Goal: Transaction & Acquisition: Purchase product/service

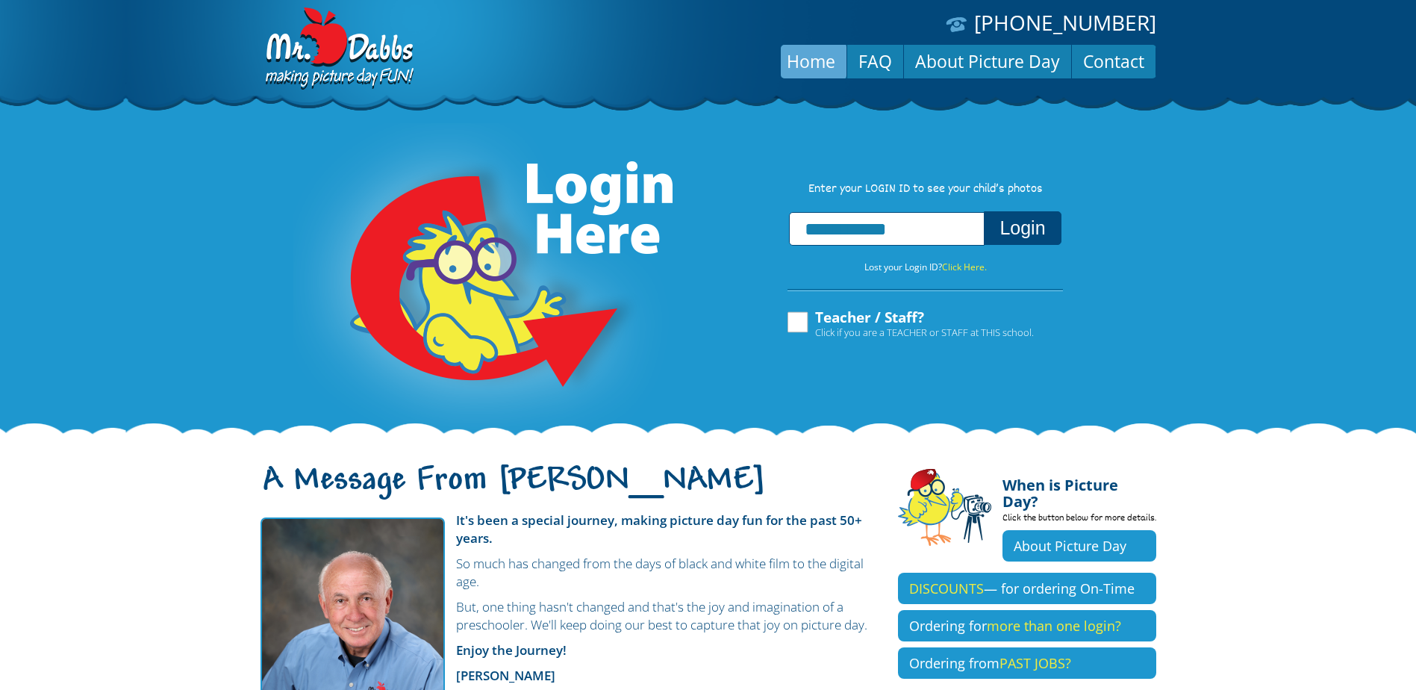
type input "**********"
click at [1051, 221] on button "Login" at bounding box center [1022, 228] width 77 height 34
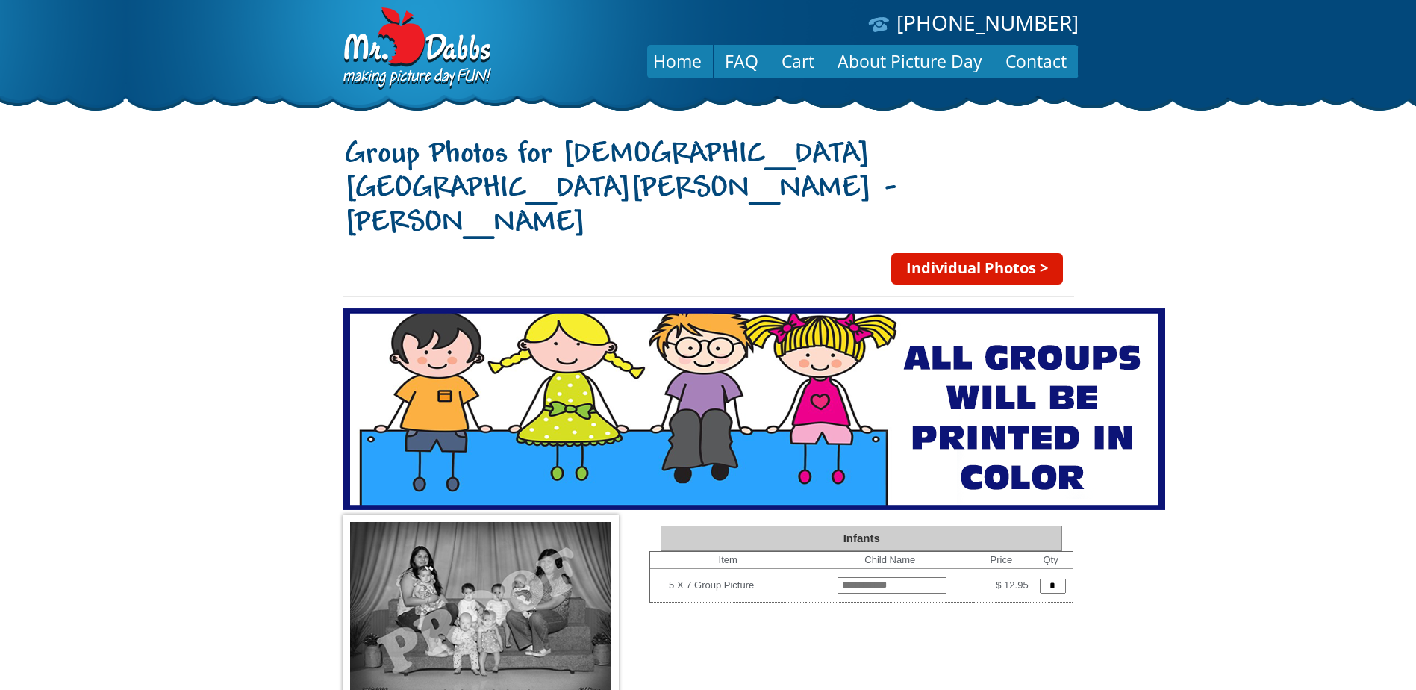
click at [489, 539] on img at bounding box center [481, 615] width 276 height 202
click at [158, 476] on body "(888) 598-4911 Menu Home FAQ Cart About Picture Day Contact Group Photos for St…" at bounding box center [708, 345] width 1416 height 690
click at [974, 253] on link "Individual Photos >" at bounding box center [977, 268] width 172 height 31
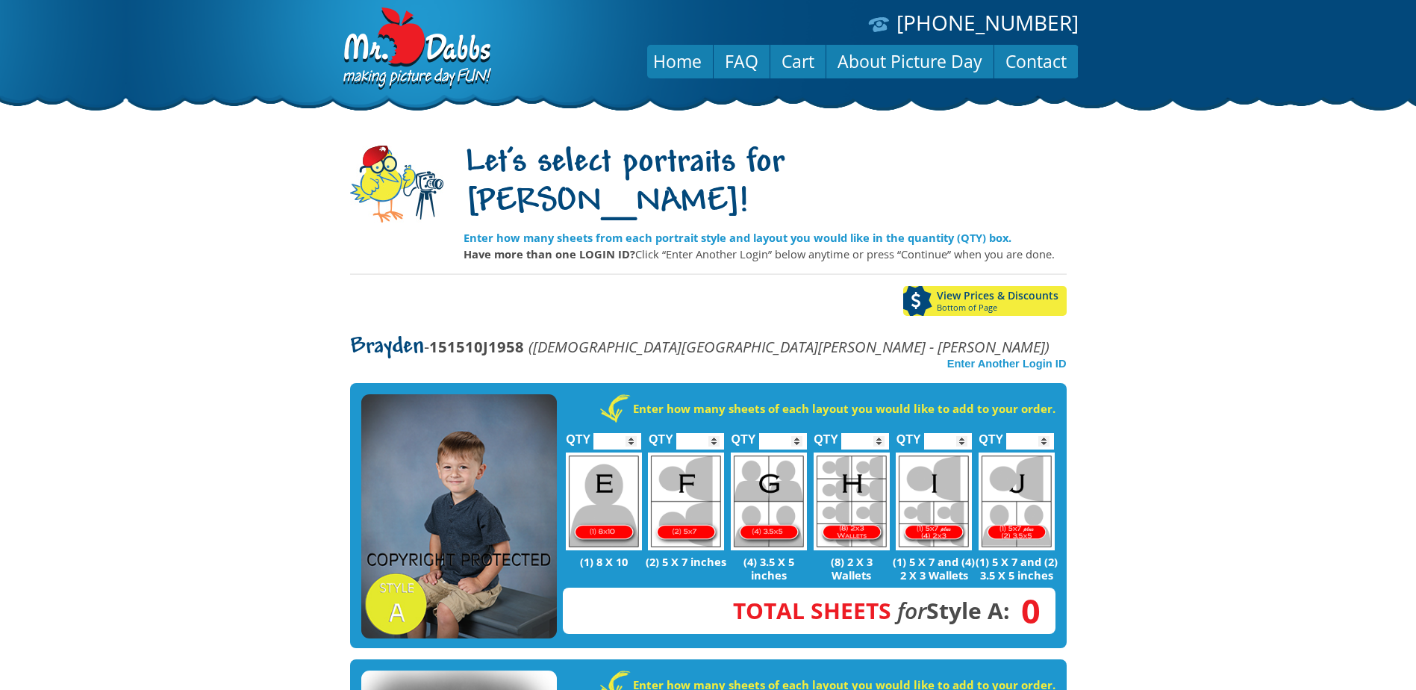
click at [287, 474] on body "(888) 598-4911 Menu Home FAQ Cart About Picture Day Contact Let's select portra…" at bounding box center [708, 345] width 1416 height 690
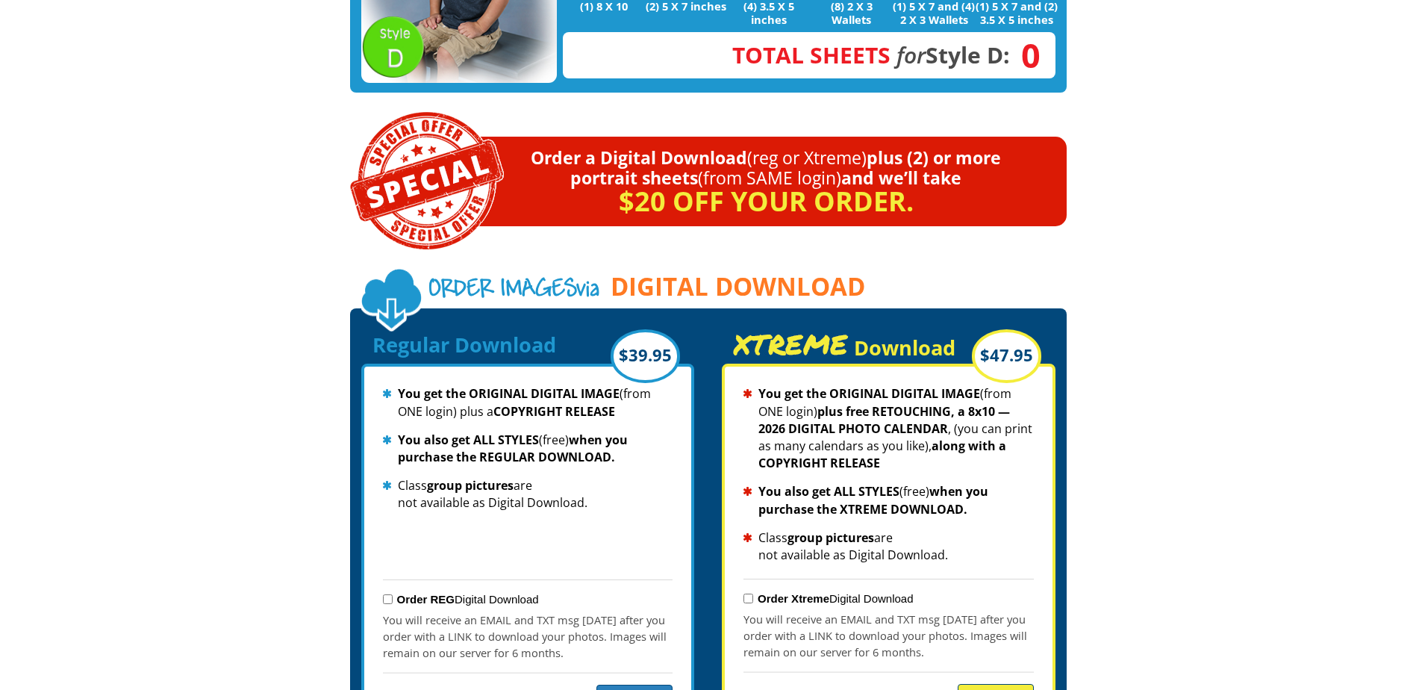
scroll to position [1404, 0]
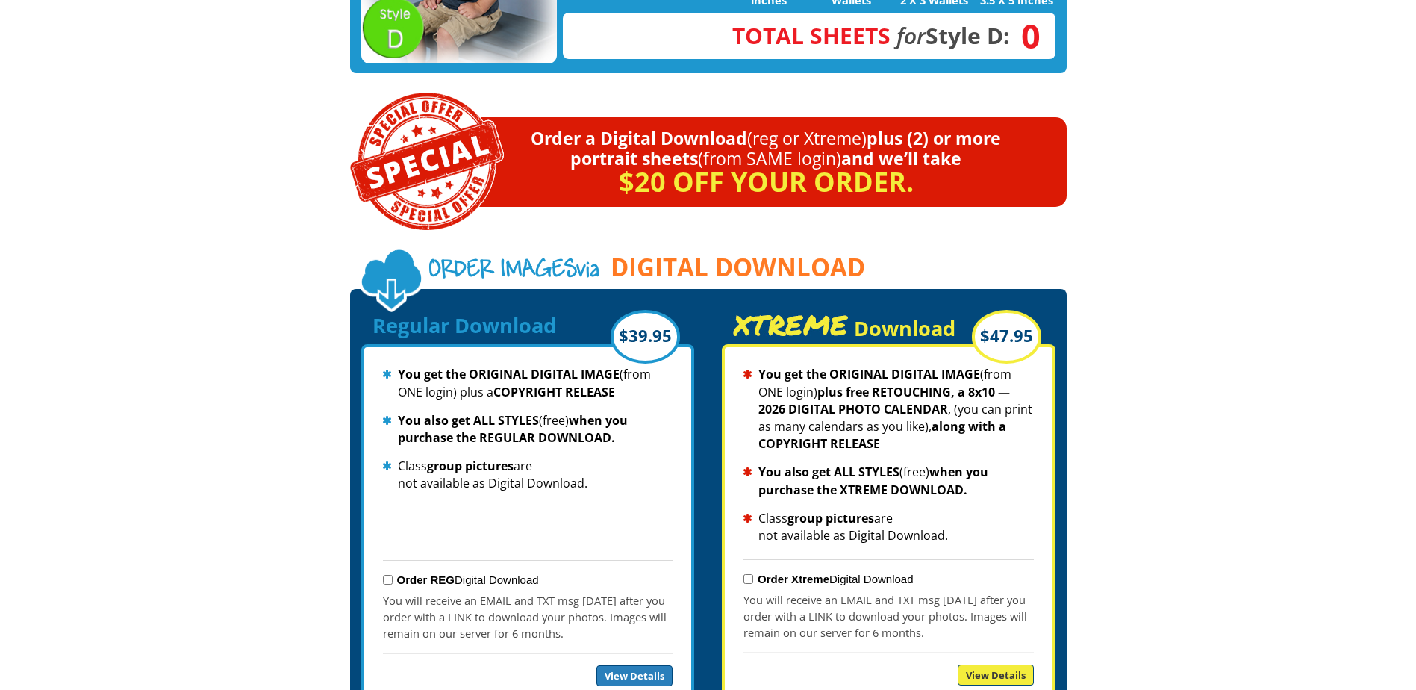
click at [981, 664] on link "View Details" at bounding box center [996, 674] width 76 height 21
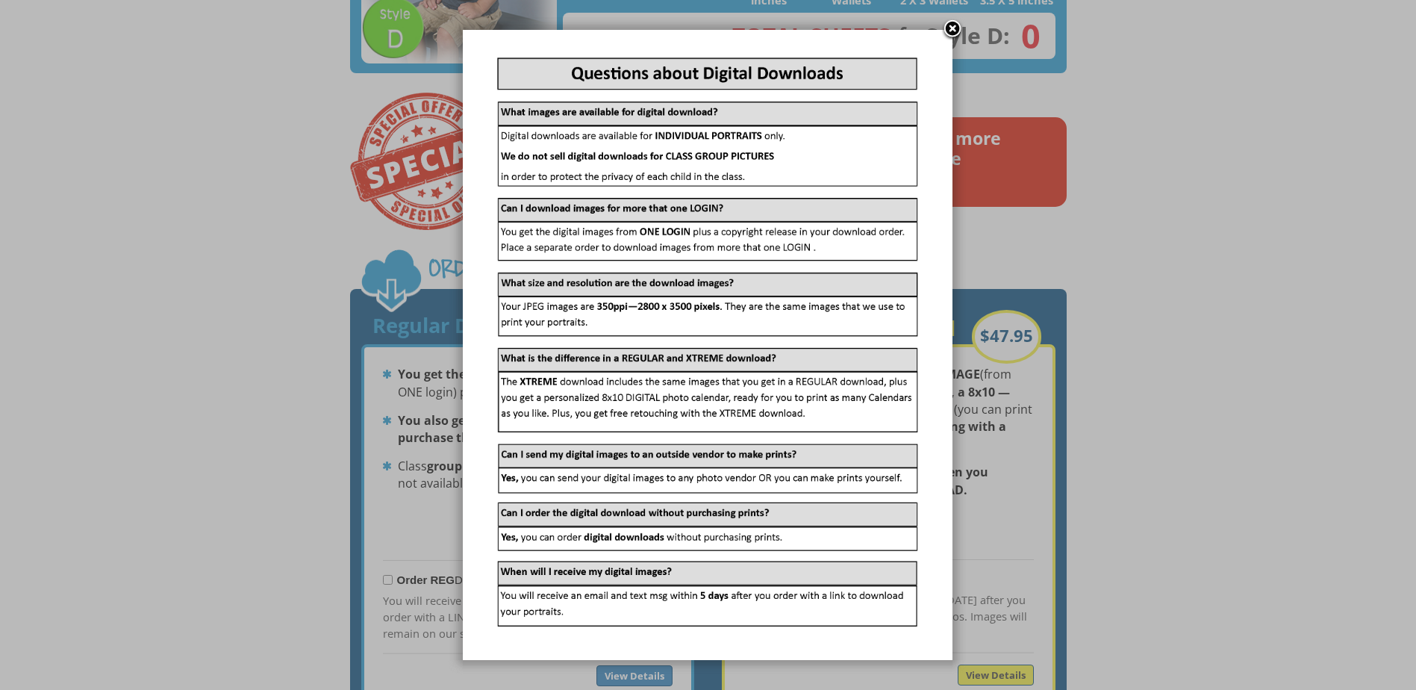
click at [948, 30] on link at bounding box center [952, 30] width 22 height 22
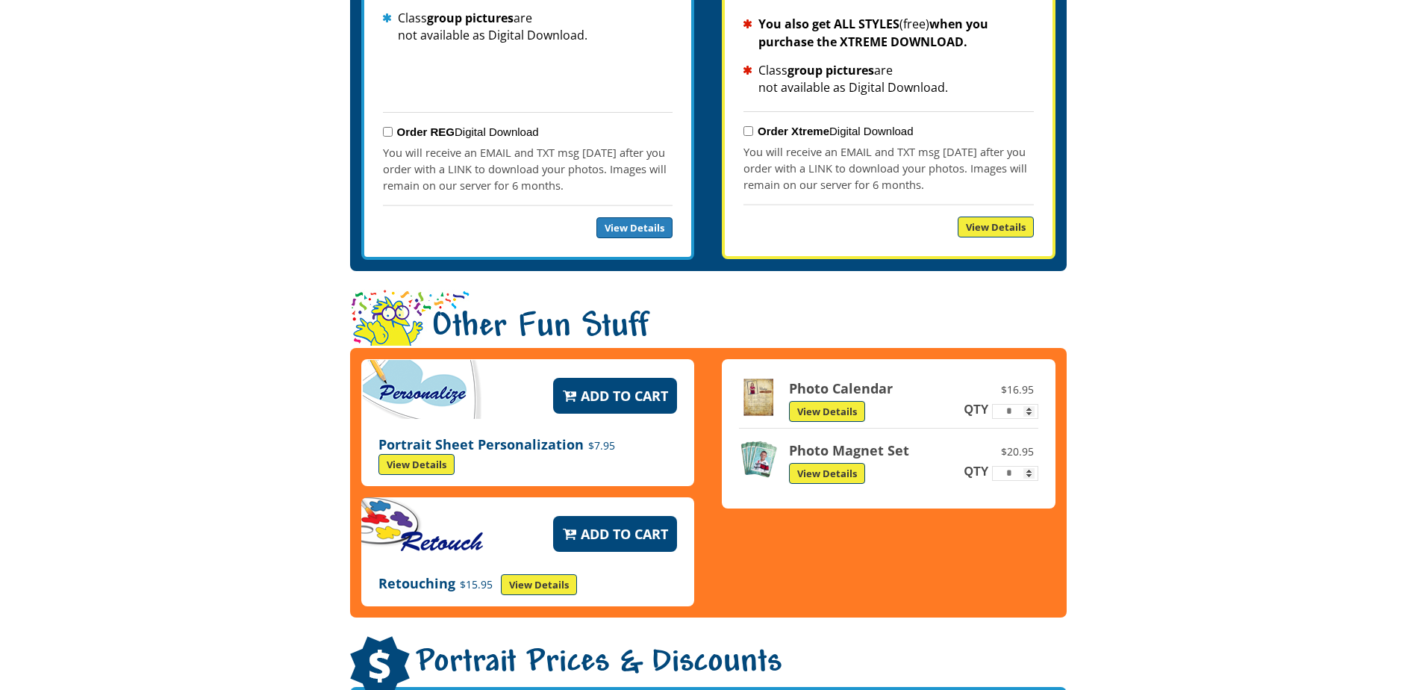
scroll to position [1881, 0]
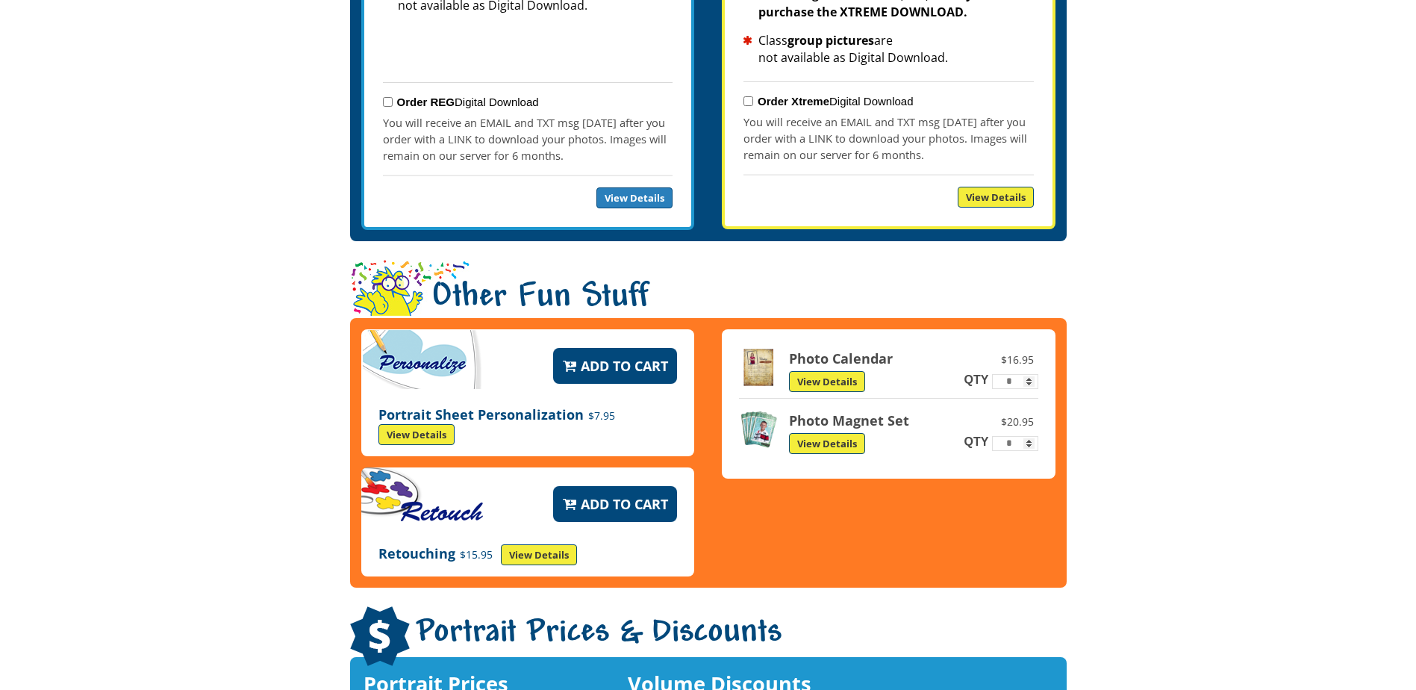
click at [849, 371] on link "View Details" at bounding box center [827, 381] width 76 height 21
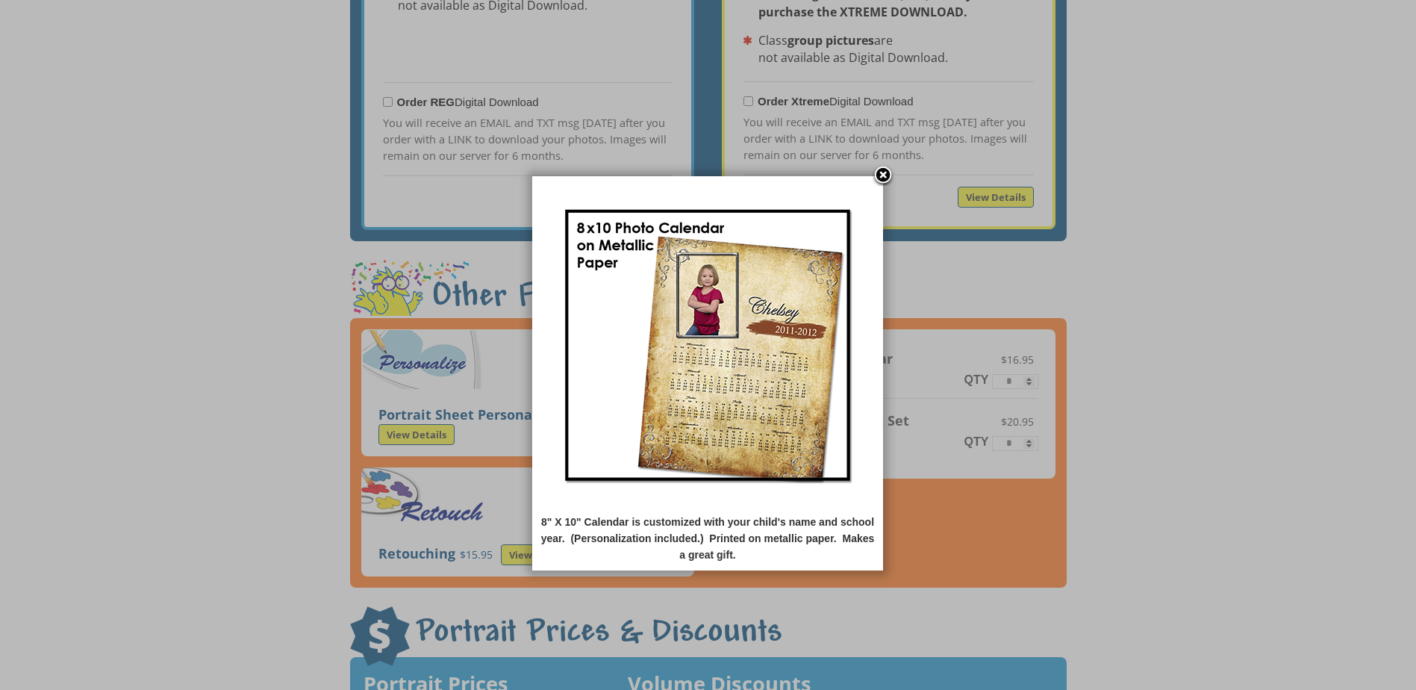
click at [887, 173] on link at bounding box center [883, 176] width 22 height 22
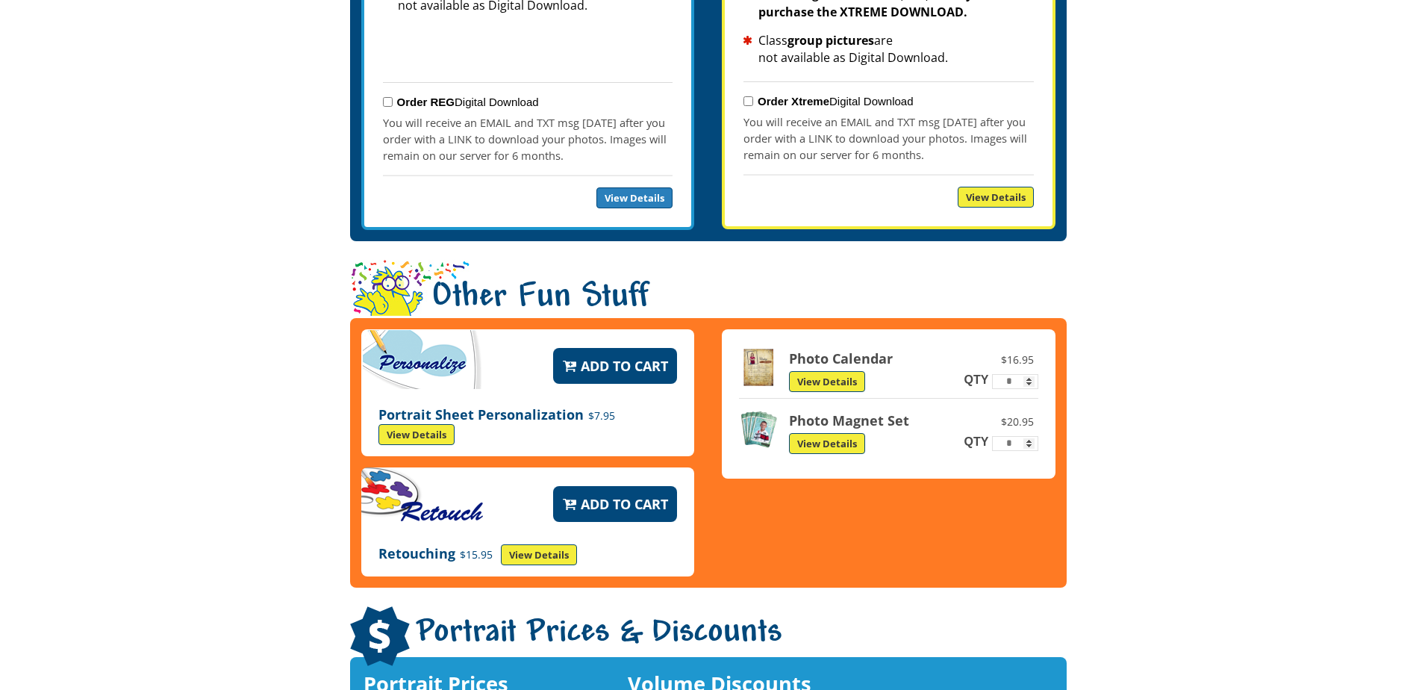
click at [823, 433] on link "View Details" at bounding box center [827, 443] width 76 height 21
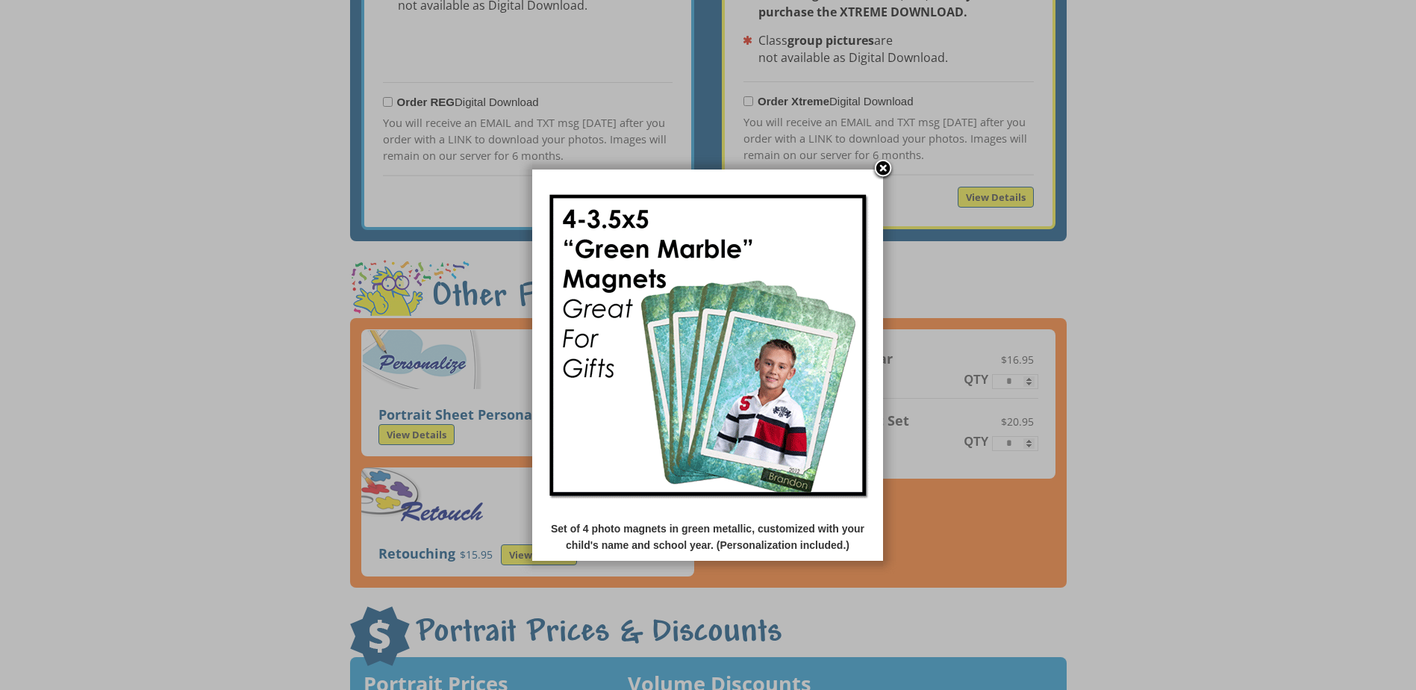
click at [887, 173] on link at bounding box center [883, 169] width 22 height 22
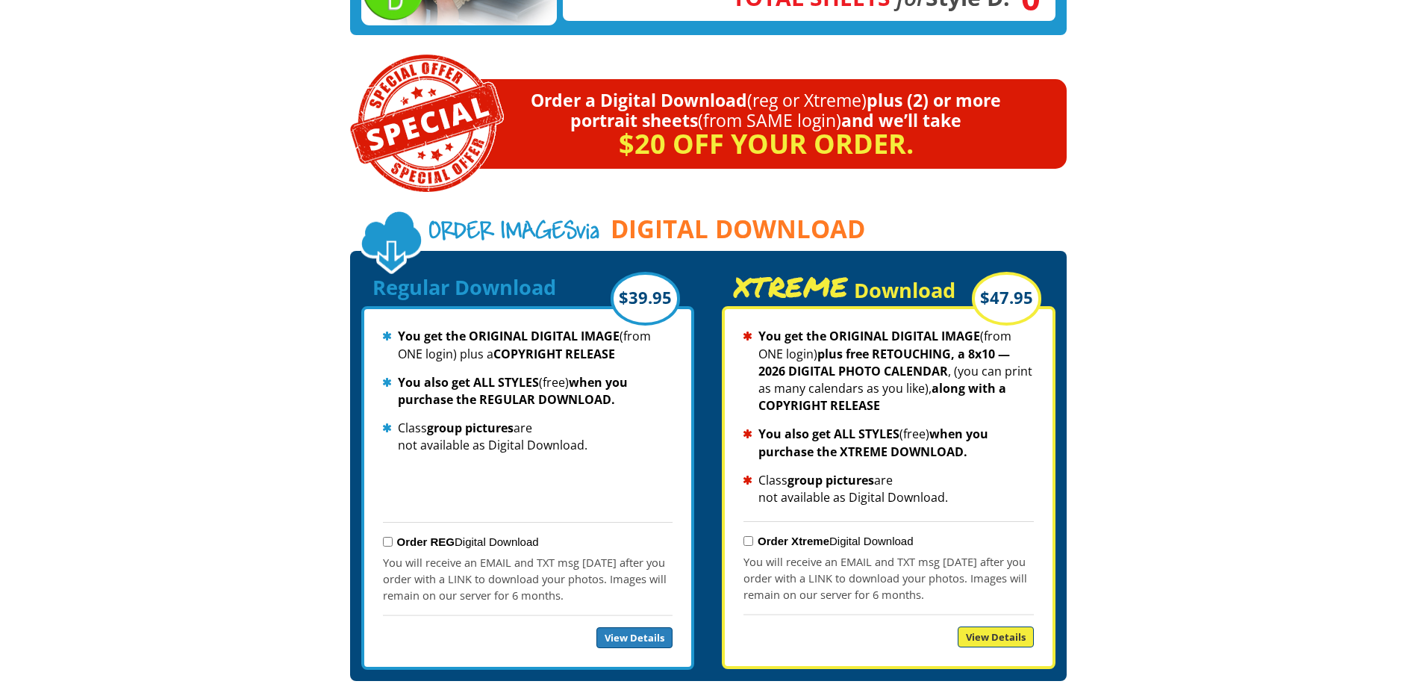
scroll to position [1412, 0]
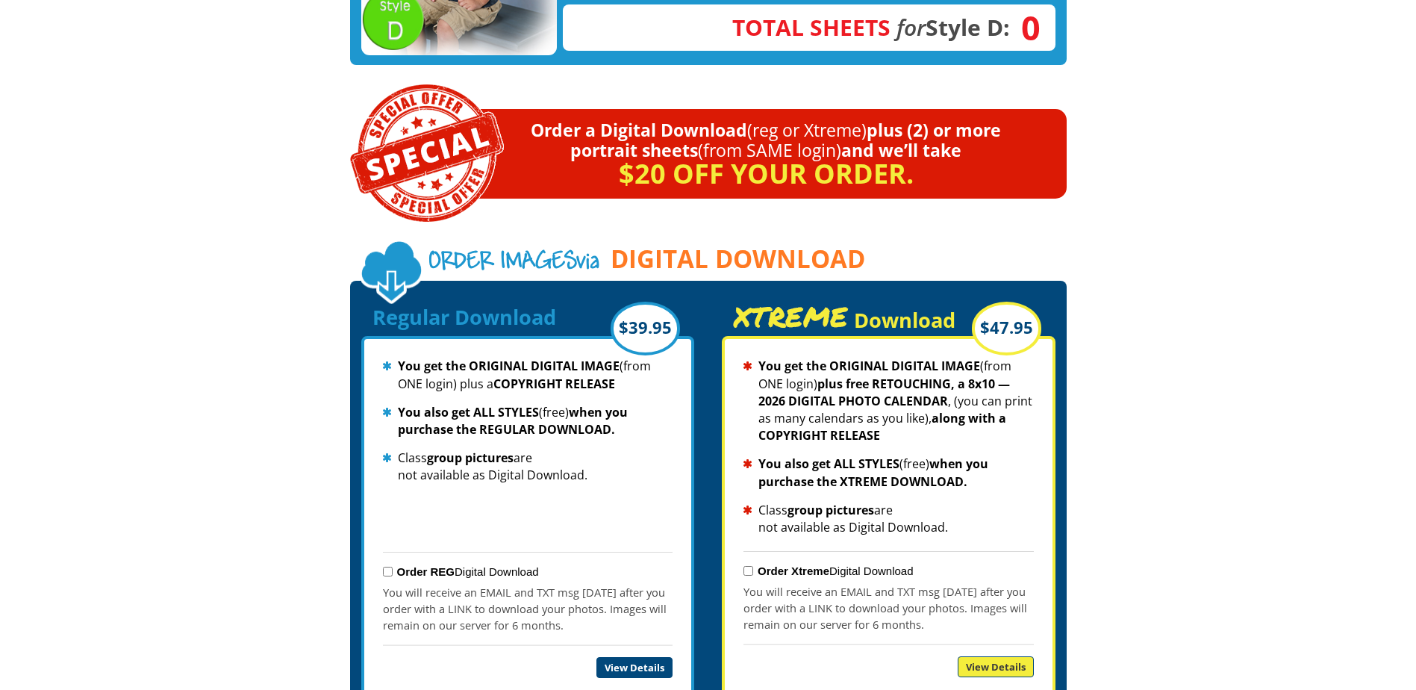
click at [625, 657] on link "View Details" at bounding box center [634, 667] width 76 height 21
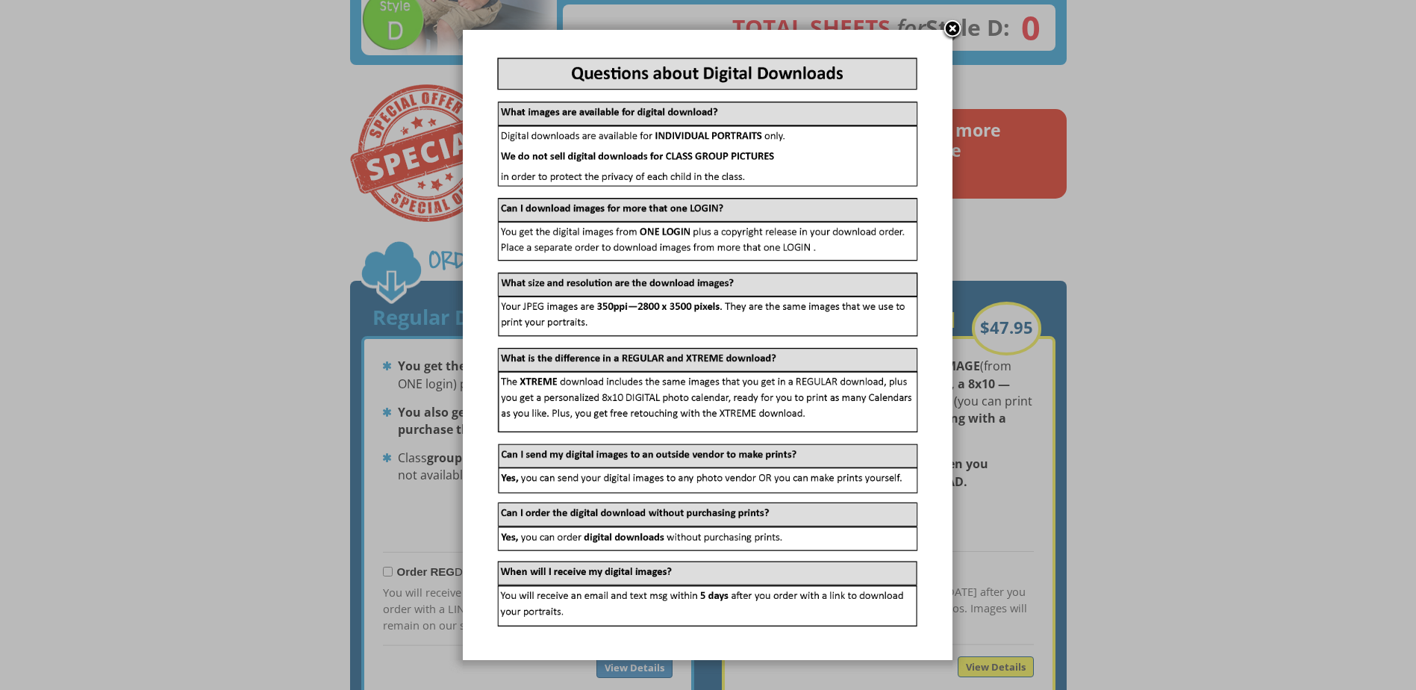
click at [947, 25] on link at bounding box center [952, 30] width 22 height 22
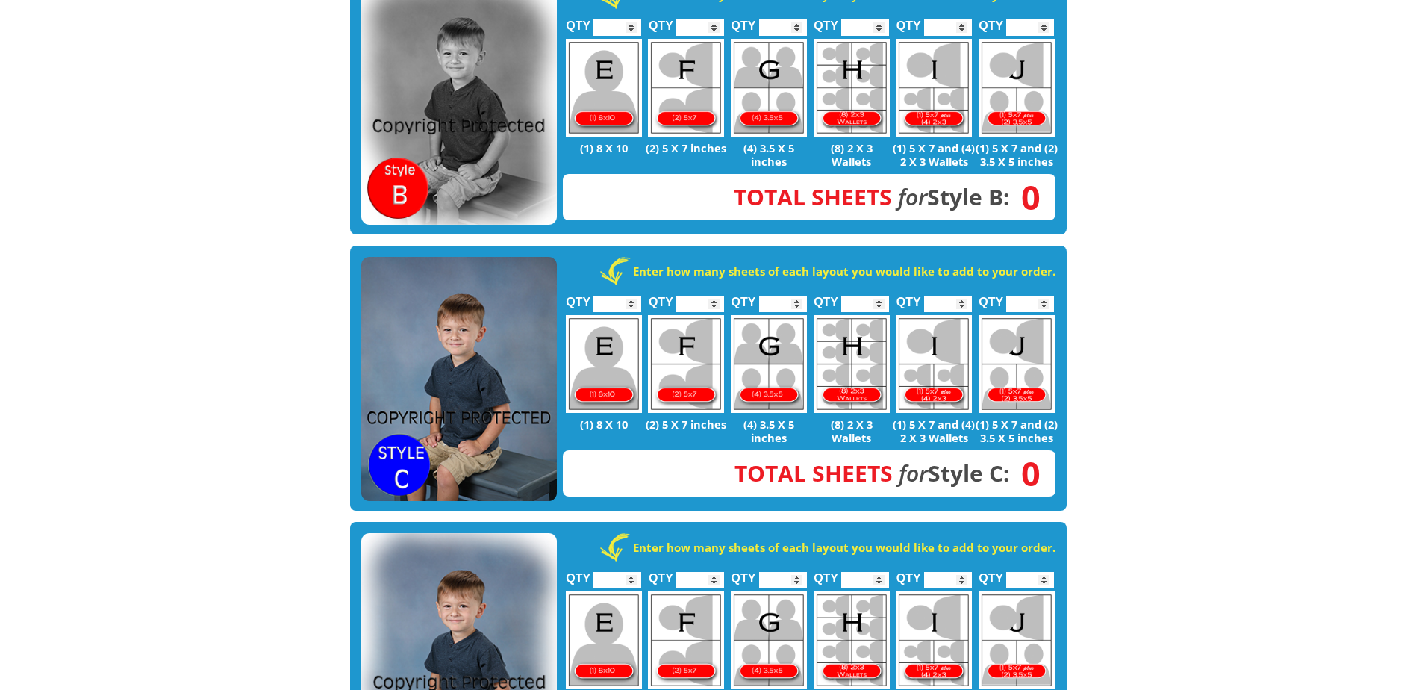
scroll to position [605, 0]
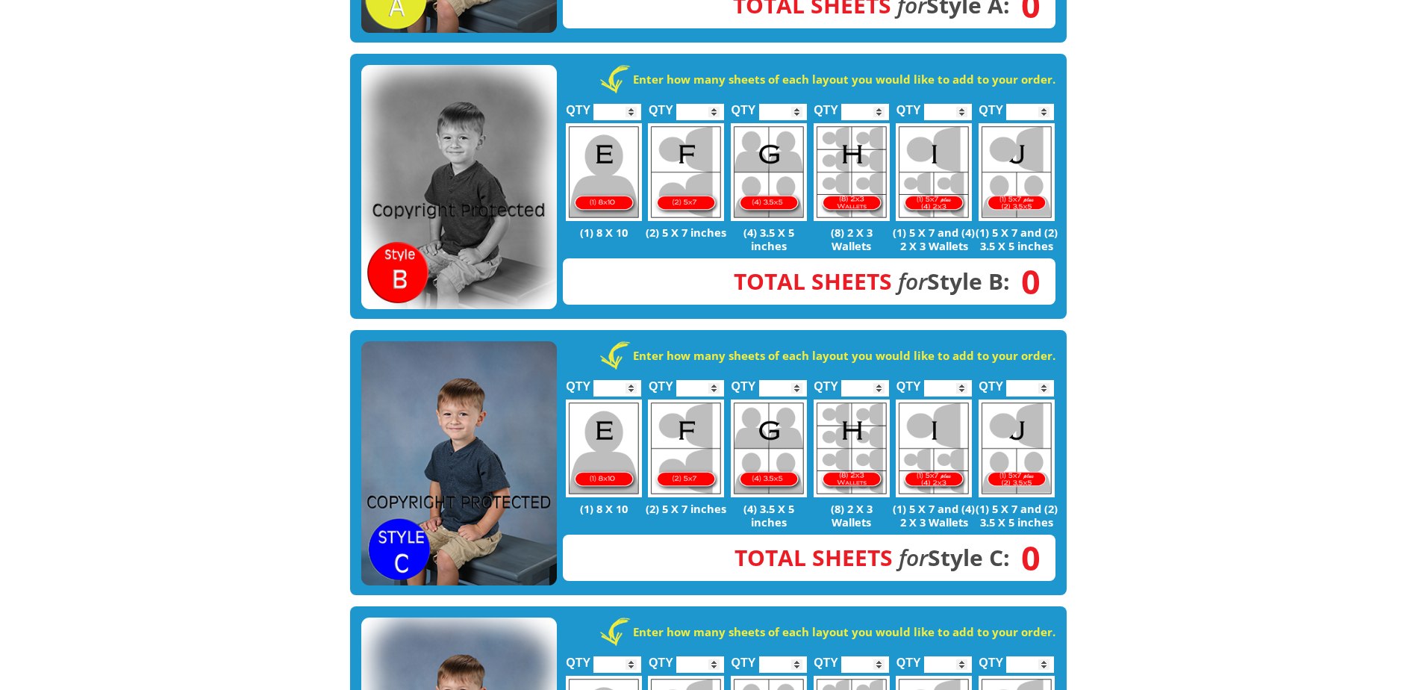
click at [713, 380] on input "*" at bounding box center [700, 388] width 48 height 16
type input "*"
click at [964, 380] on input "*" at bounding box center [948, 388] width 48 height 16
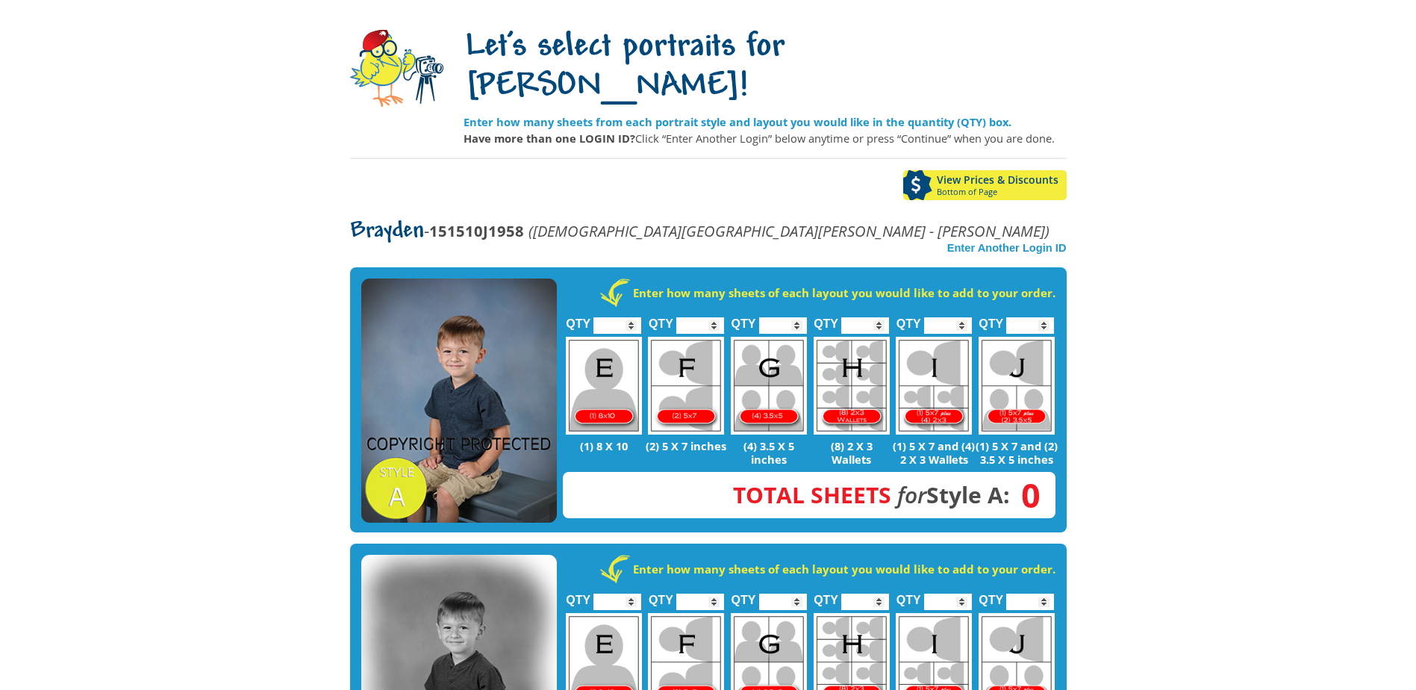
scroll to position [13, 0]
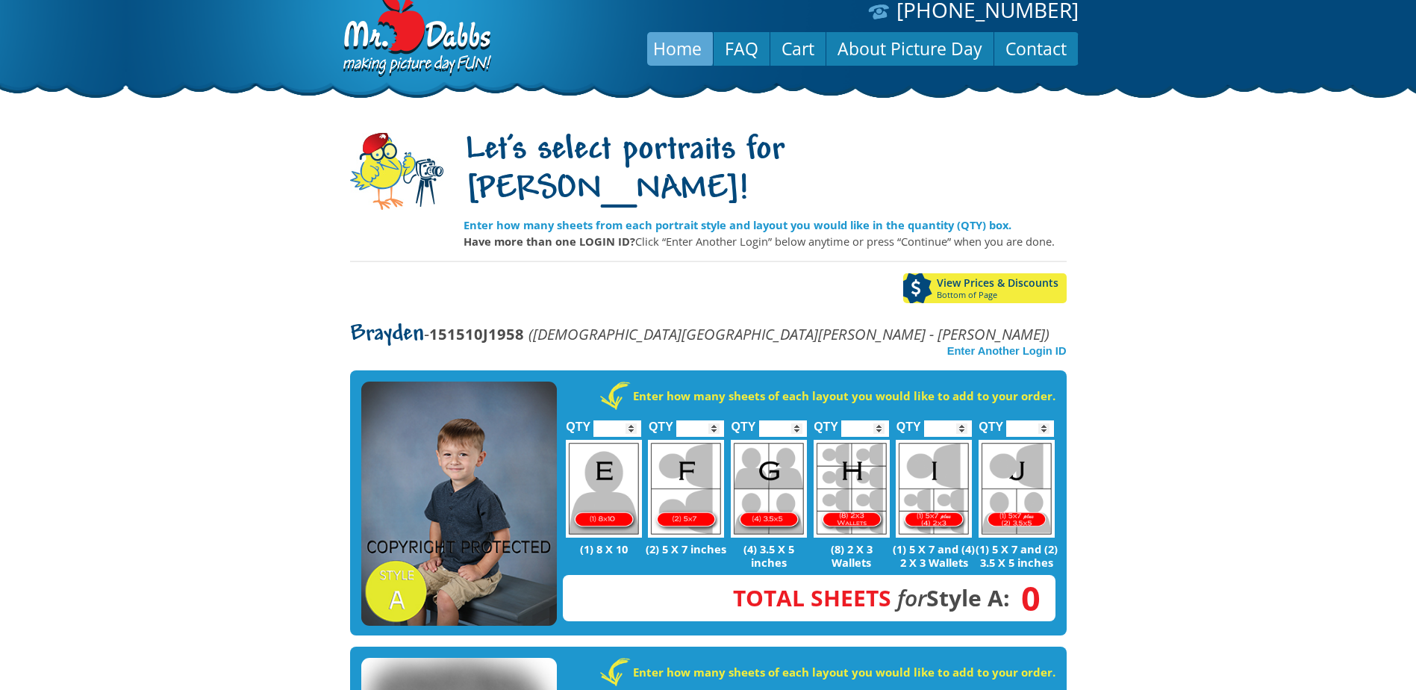
click at [688, 51] on link "Home" at bounding box center [677, 49] width 71 height 36
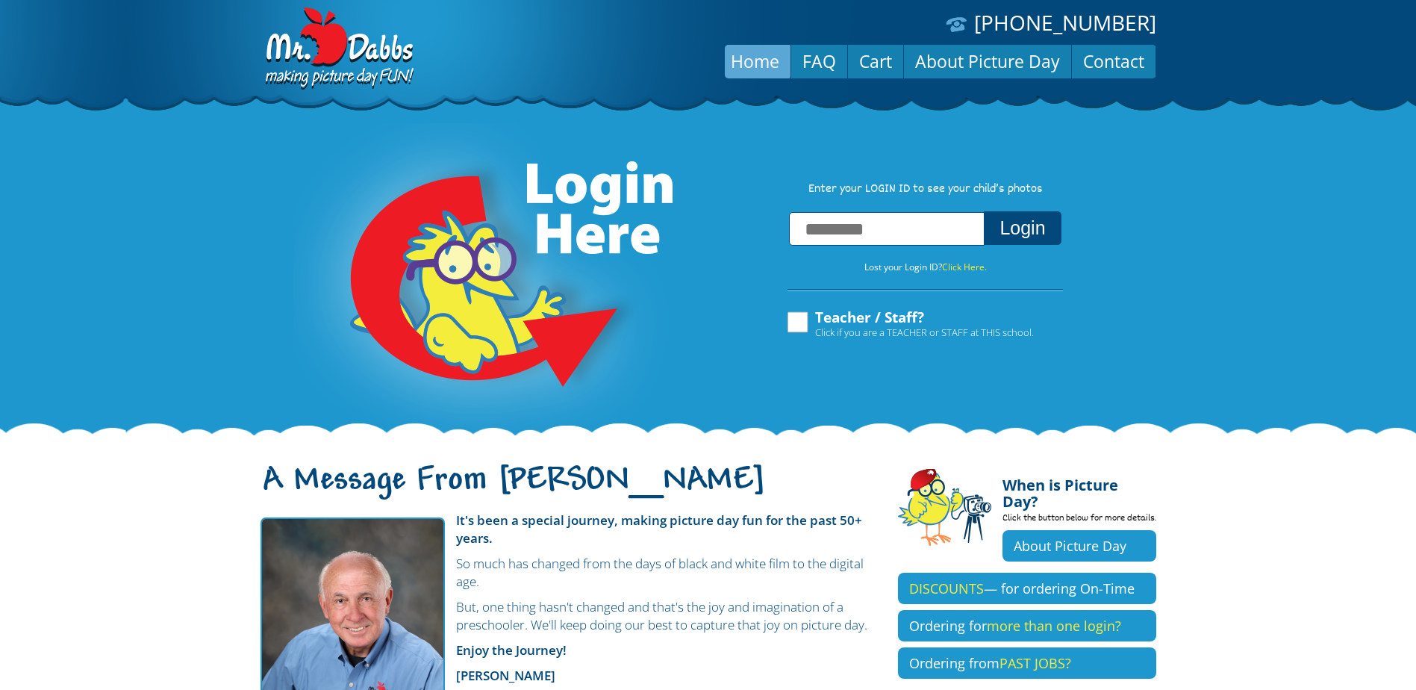
click at [900, 234] on input "text" at bounding box center [887, 229] width 196 height 34
type input "**********"
click at [1035, 223] on button "Login" at bounding box center [1022, 228] width 77 height 34
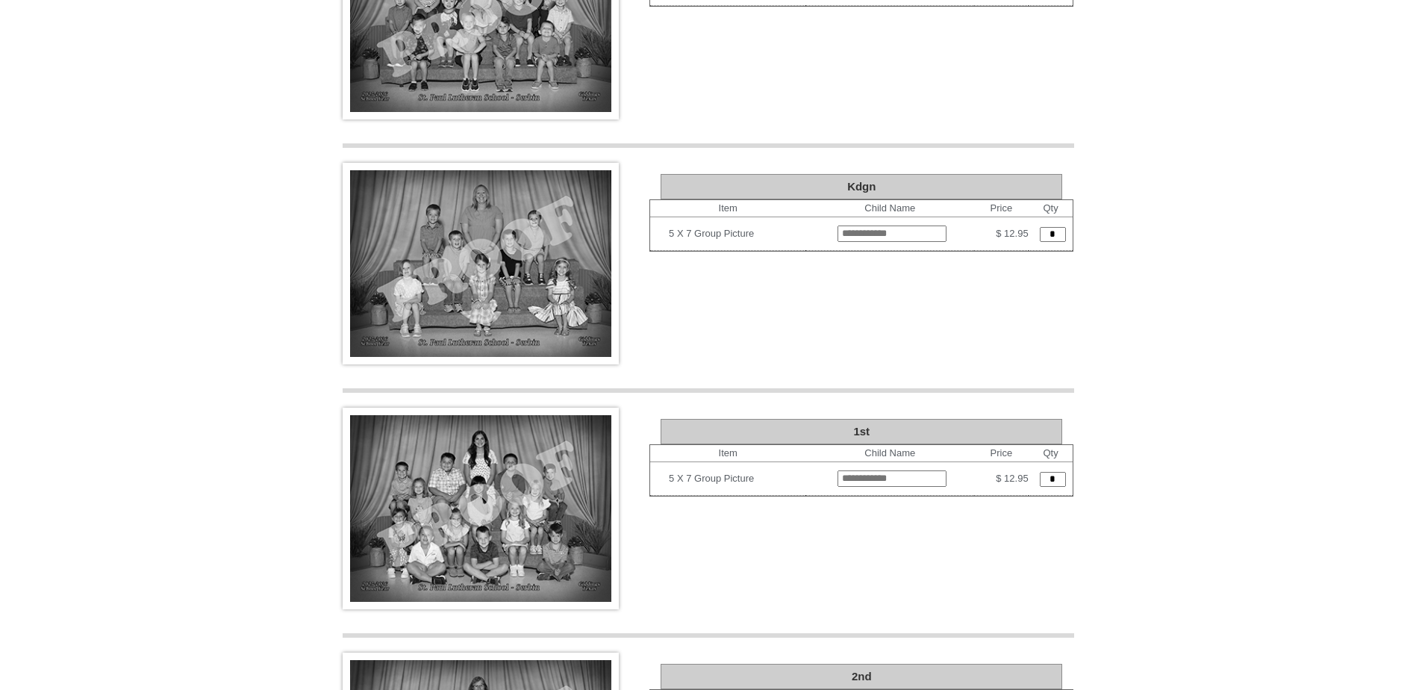
scroll to position [1553, 0]
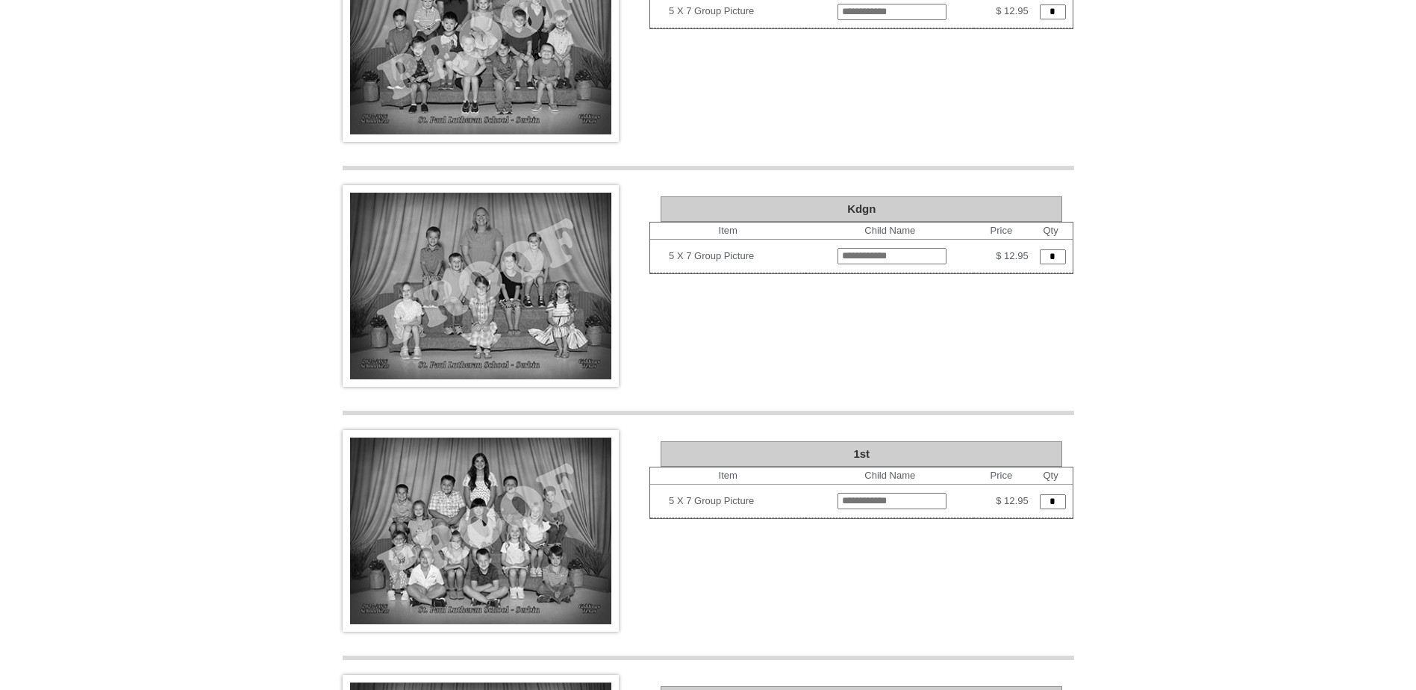
click at [1052, 249] on input "*" at bounding box center [1053, 256] width 26 height 15
type input "*"
click at [891, 241] on input "text" at bounding box center [892, 248] width 108 height 15
type input "*"
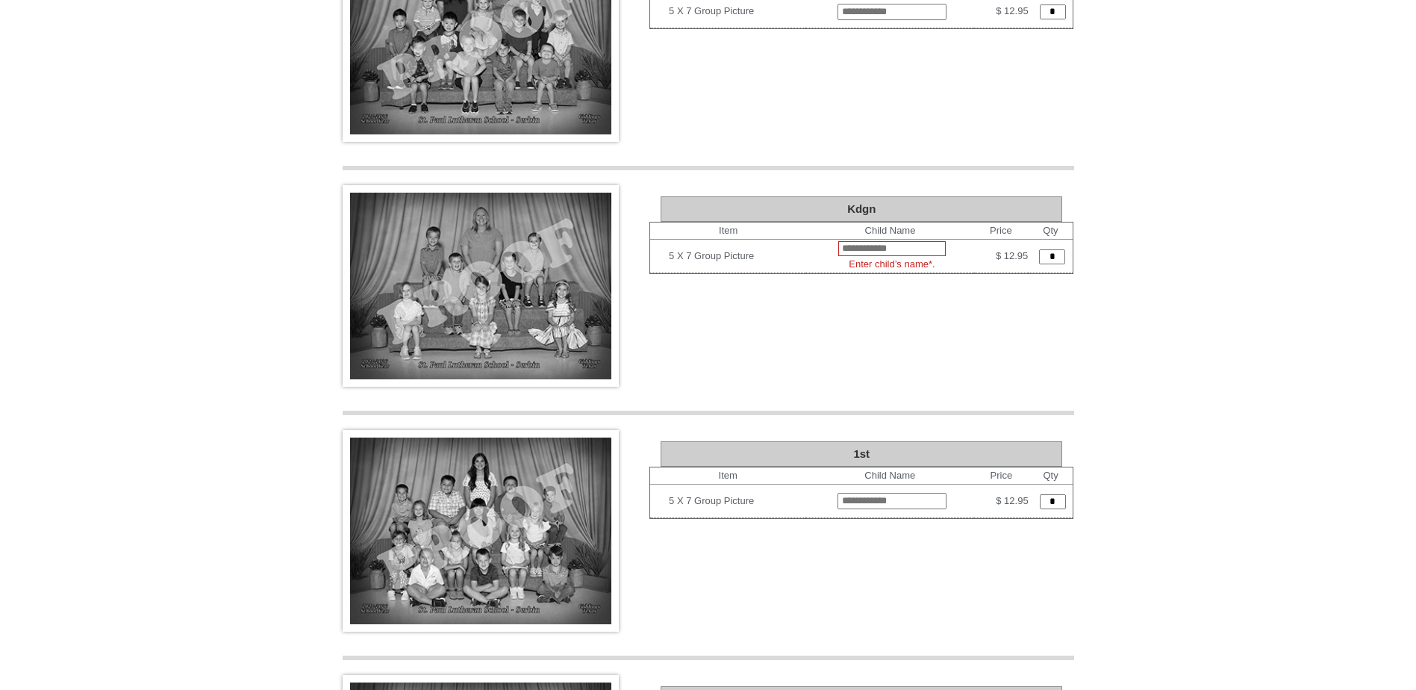
click at [891, 241] on input "text" at bounding box center [892, 248] width 108 height 15
type input "**********"
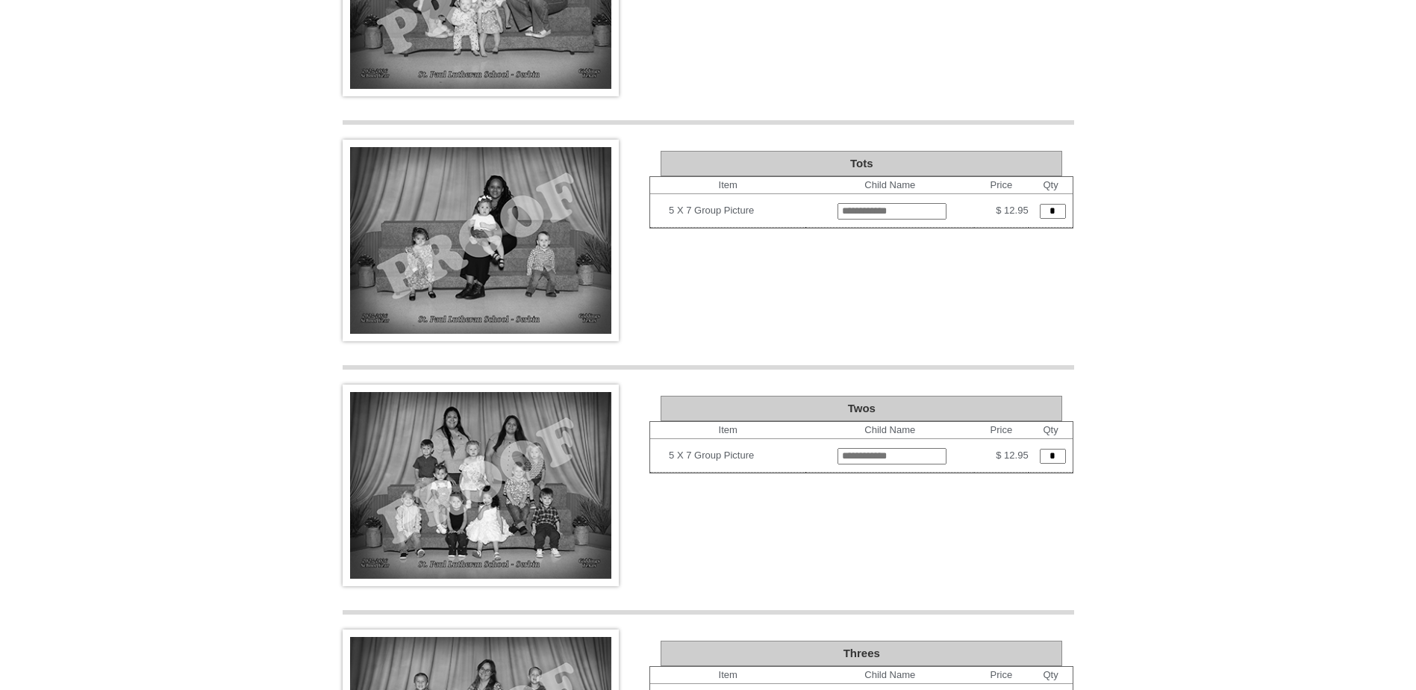
scroll to position [687, 0]
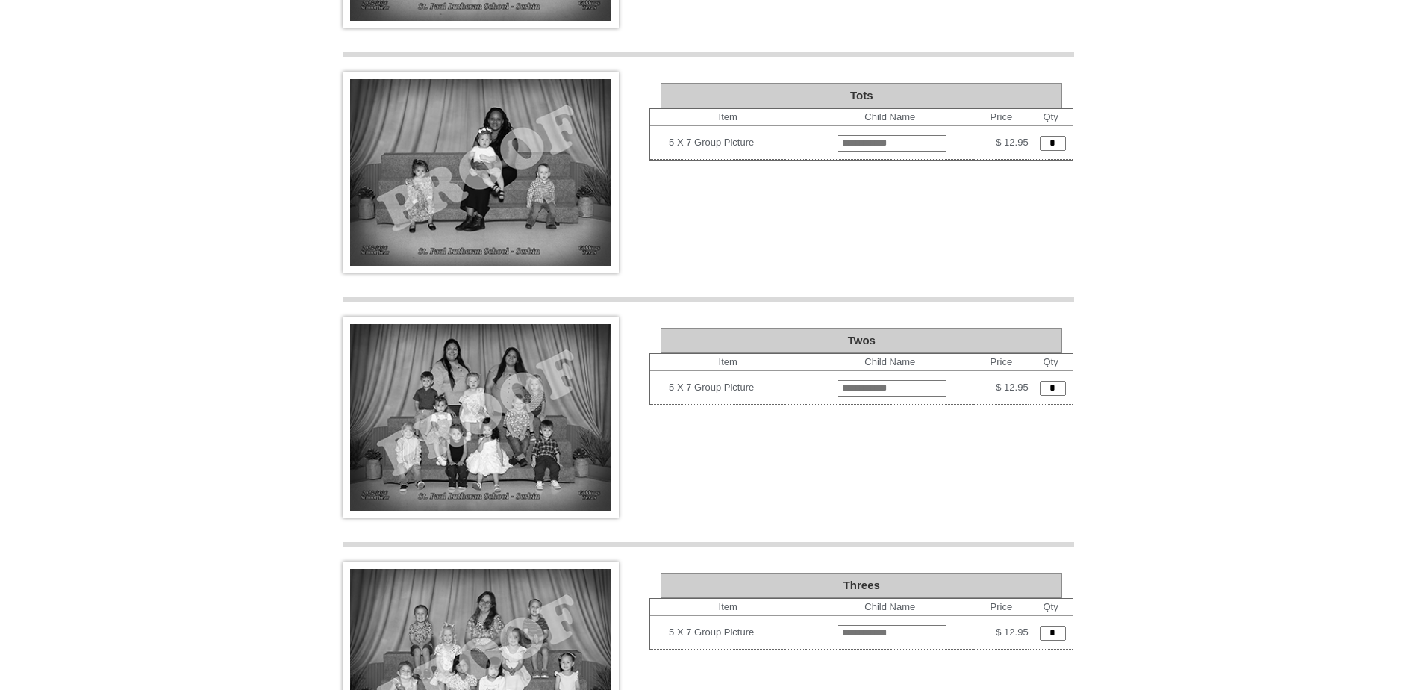
click at [862, 380] on input "text" at bounding box center [892, 388] width 109 height 16
type input "**********"
type input "*"
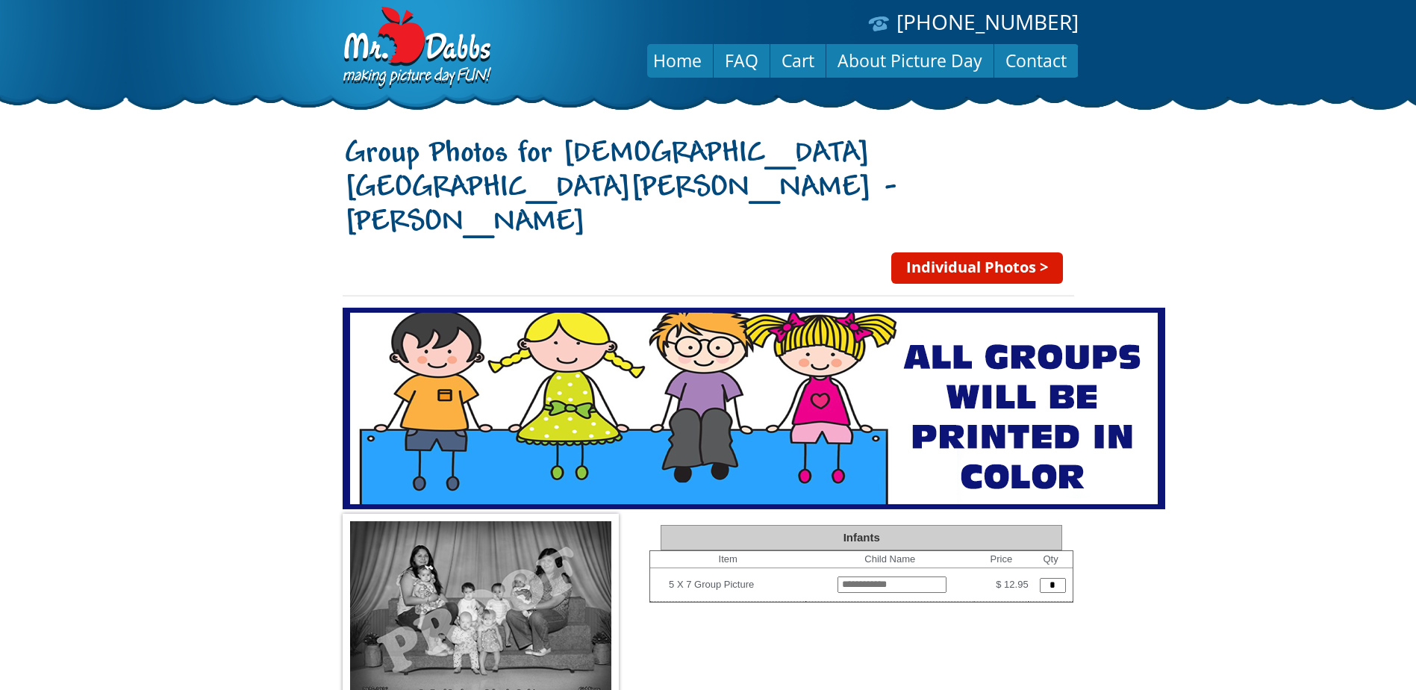
scroll to position [0, 0]
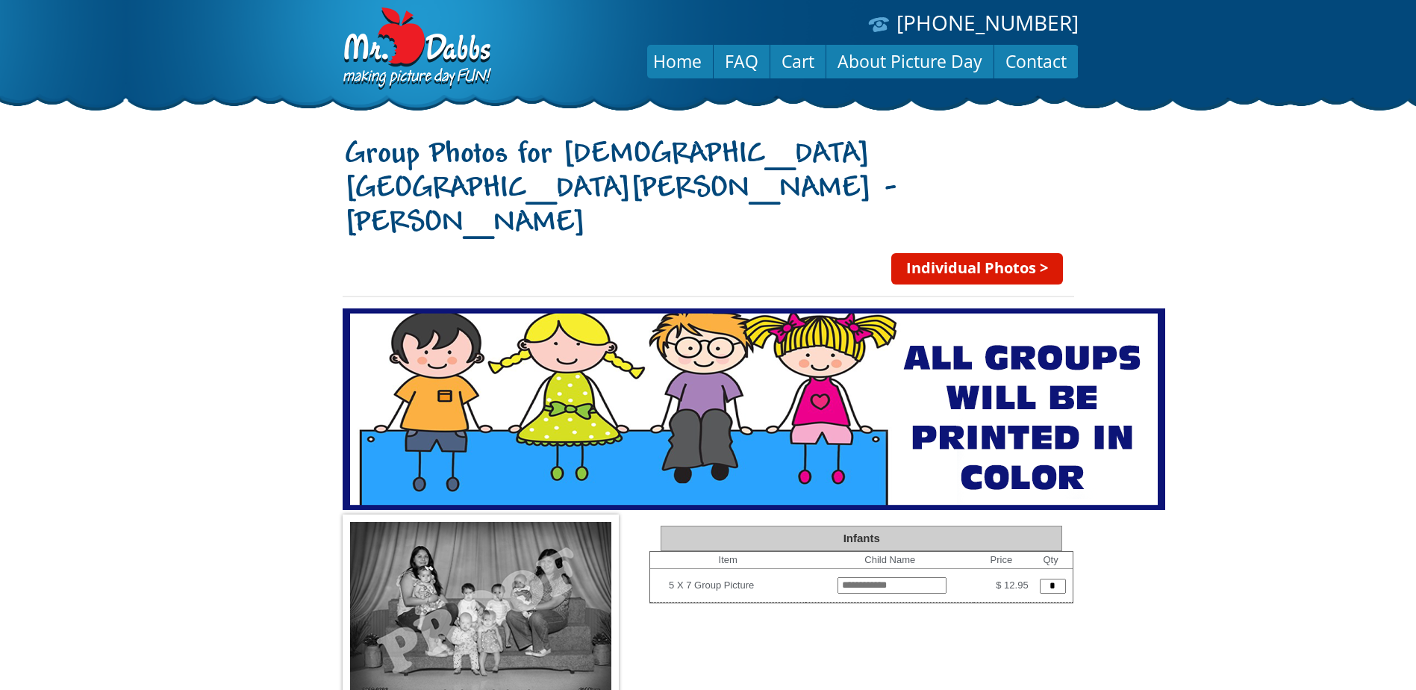
click at [975, 253] on link "Individual Photos >" at bounding box center [977, 268] width 172 height 31
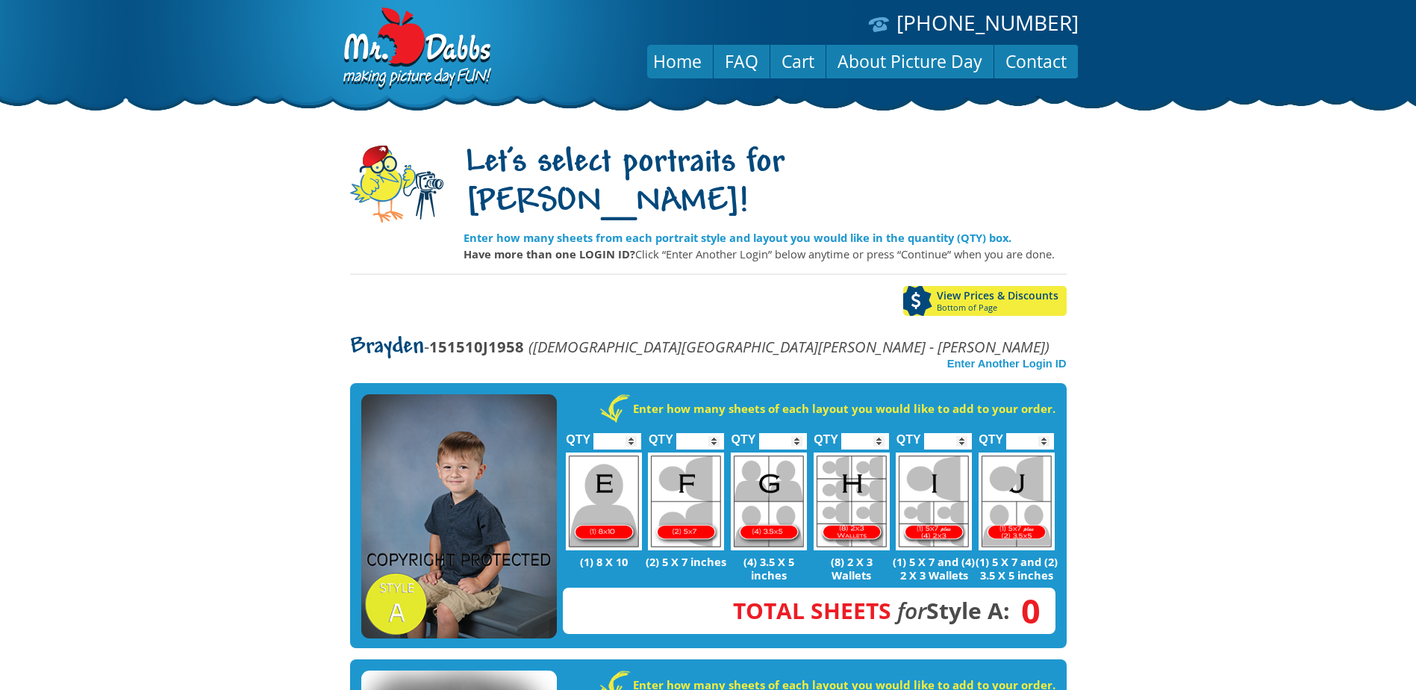
click at [1224, 272] on body "[PHONE_NUMBER] Menu Home FAQ Cart About Picture Day Contact Let's select portra…" at bounding box center [708, 345] width 1416 height 690
click at [676, 60] on link "Home" at bounding box center [677, 61] width 71 height 36
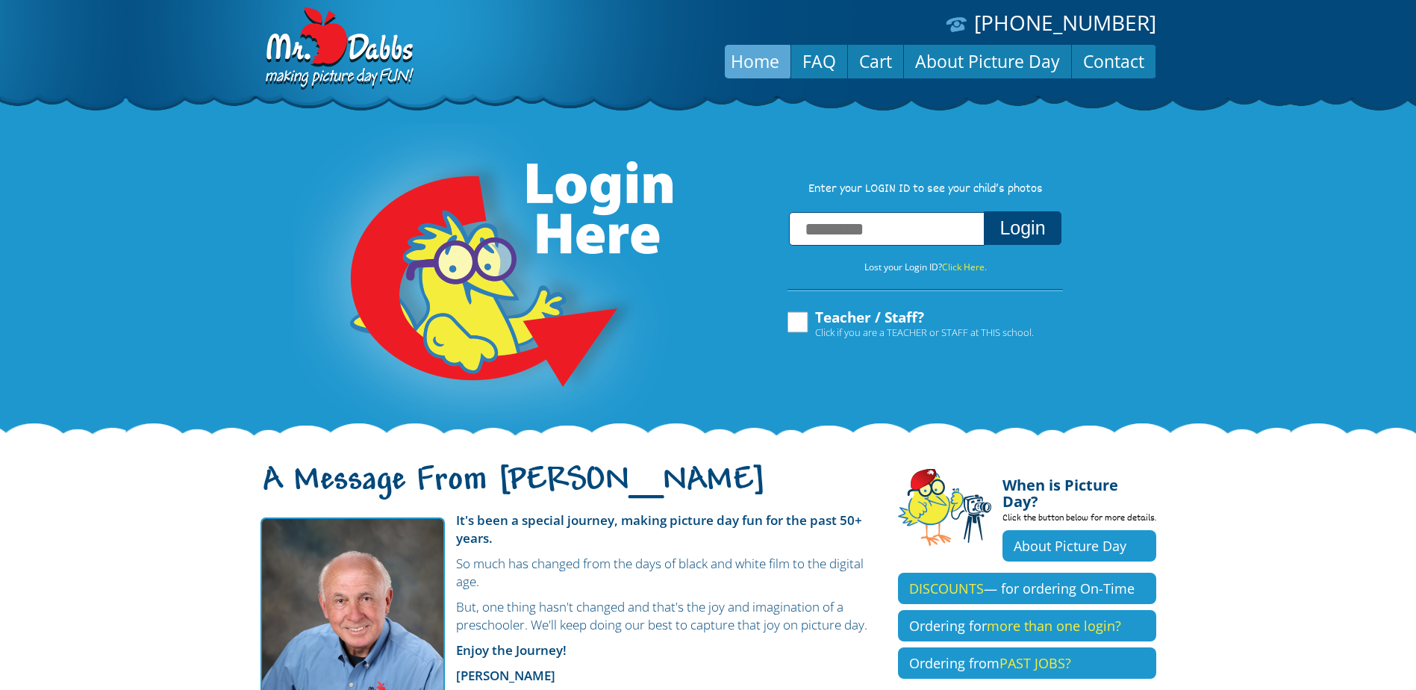
click at [865, 234] on input "text" at bounding box center [887, 229] width 196 height 34
type input "**********"
click at [1037, 235] on button "Login" at bounding box center [1022, 228] width 77 height 34
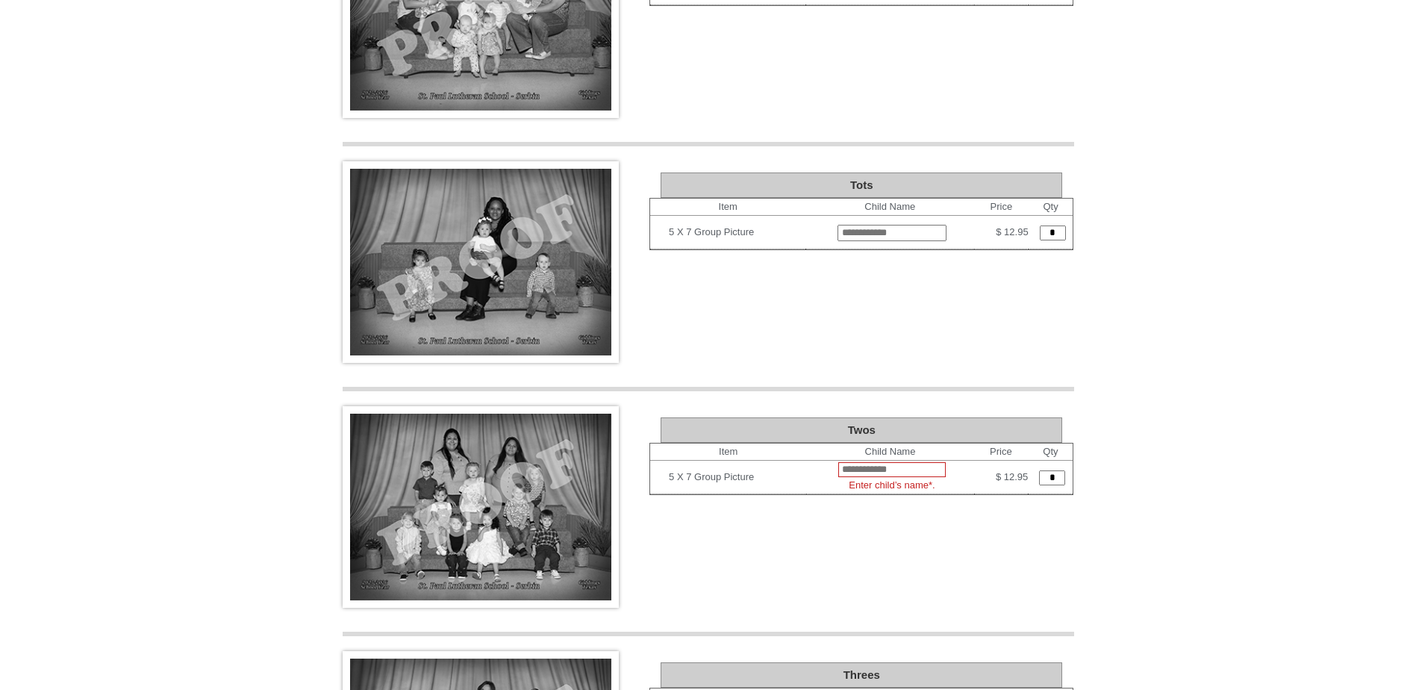
scroll to position [627, 0]
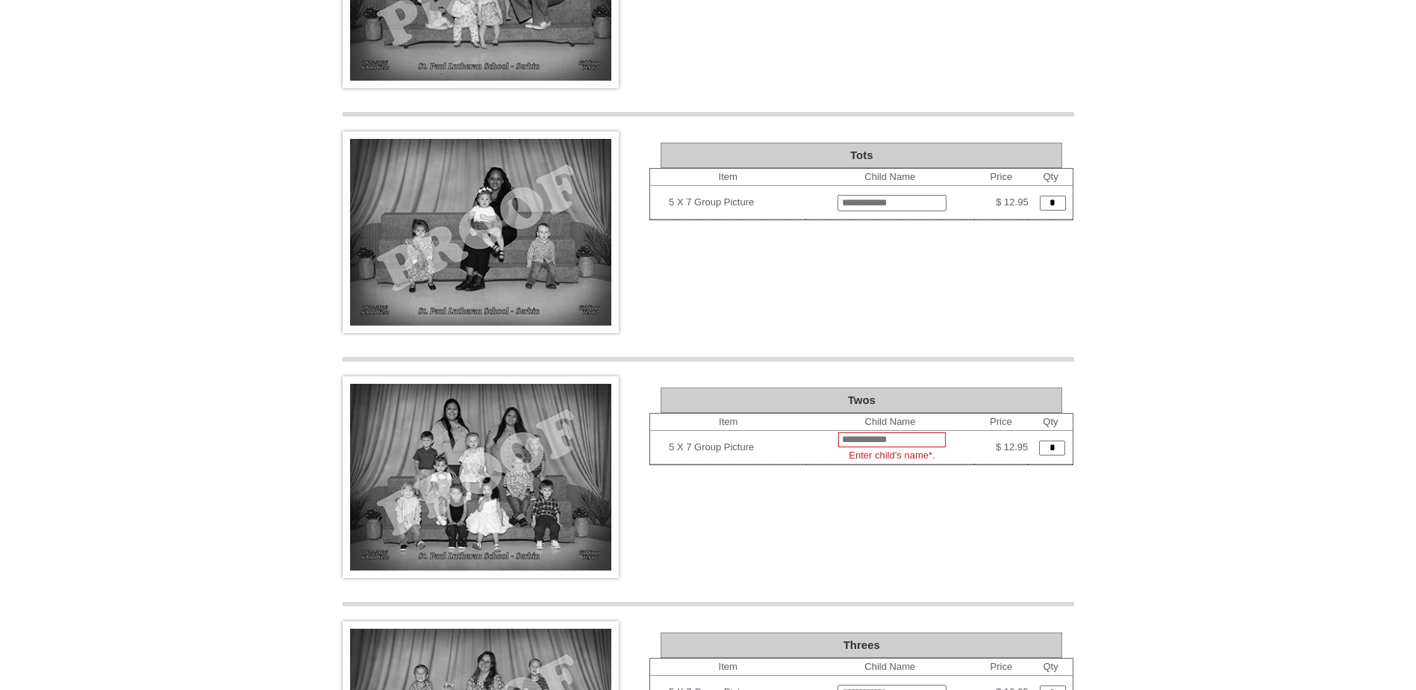
click at [838, 432] on input "text" at bounding box center [892, 439] width 108 height 15
type input "**********"
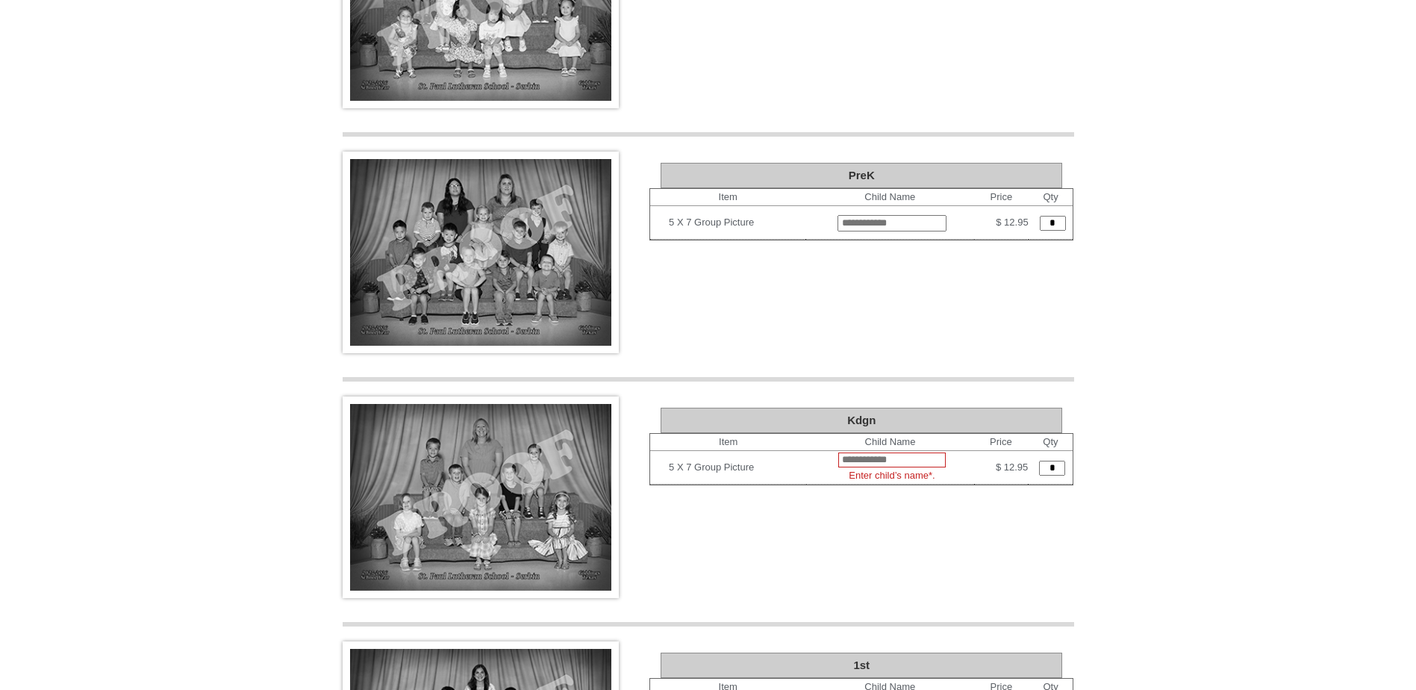
scroll to position [1344, 0]
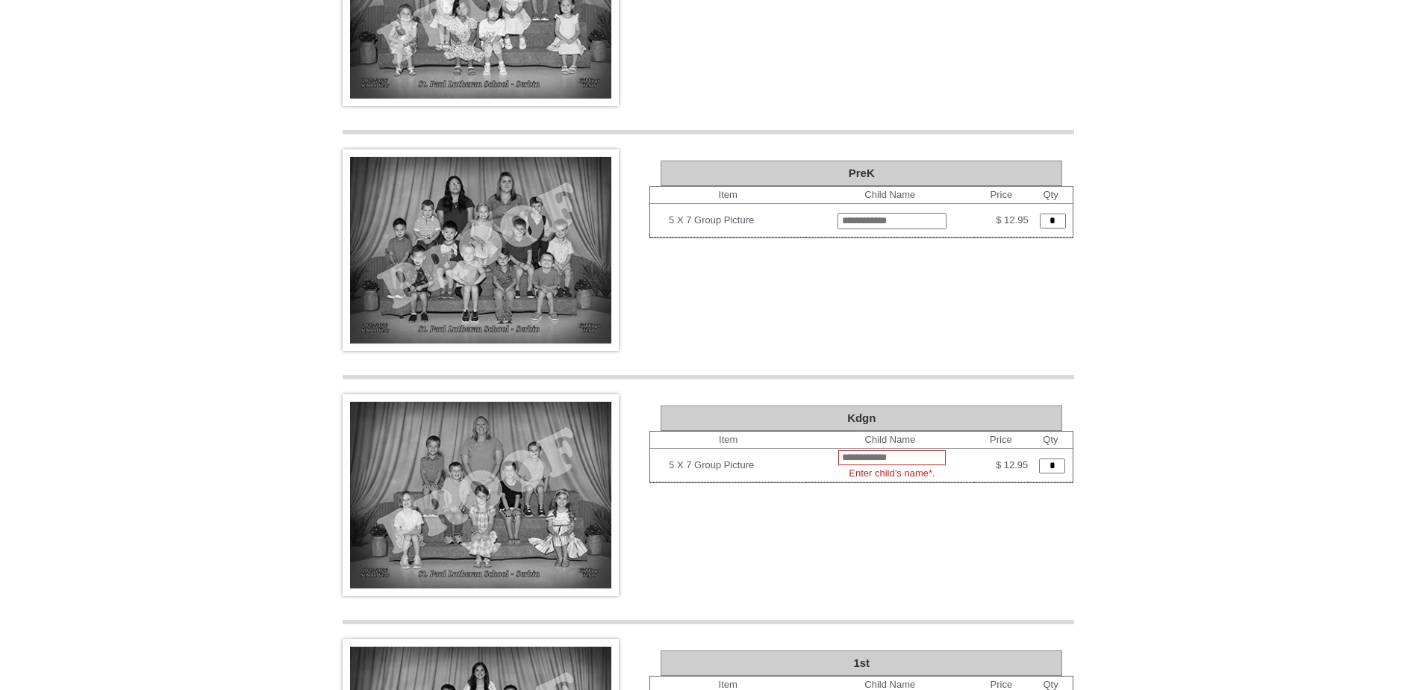
click at [905, 450] on input "text" at bounding box center [892, 457] width 108 height 15
type input "**********"
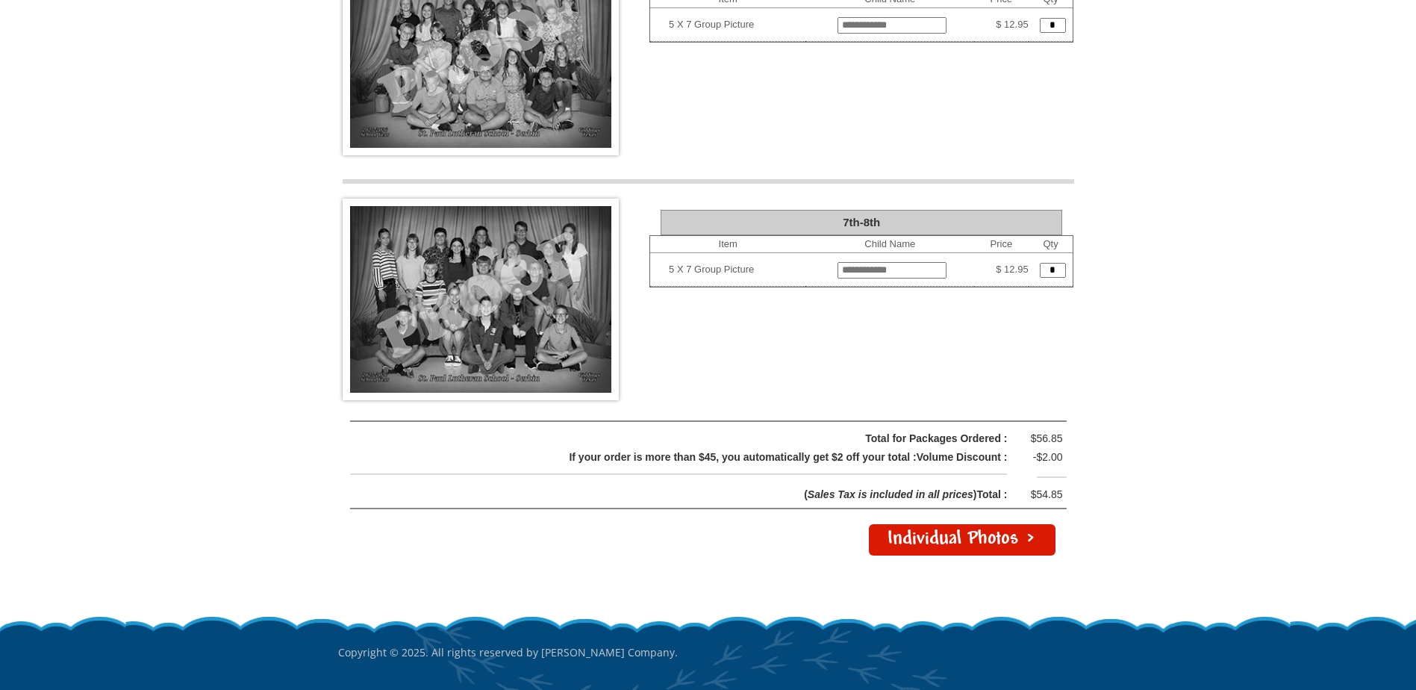
scroll to position [3009, 0]
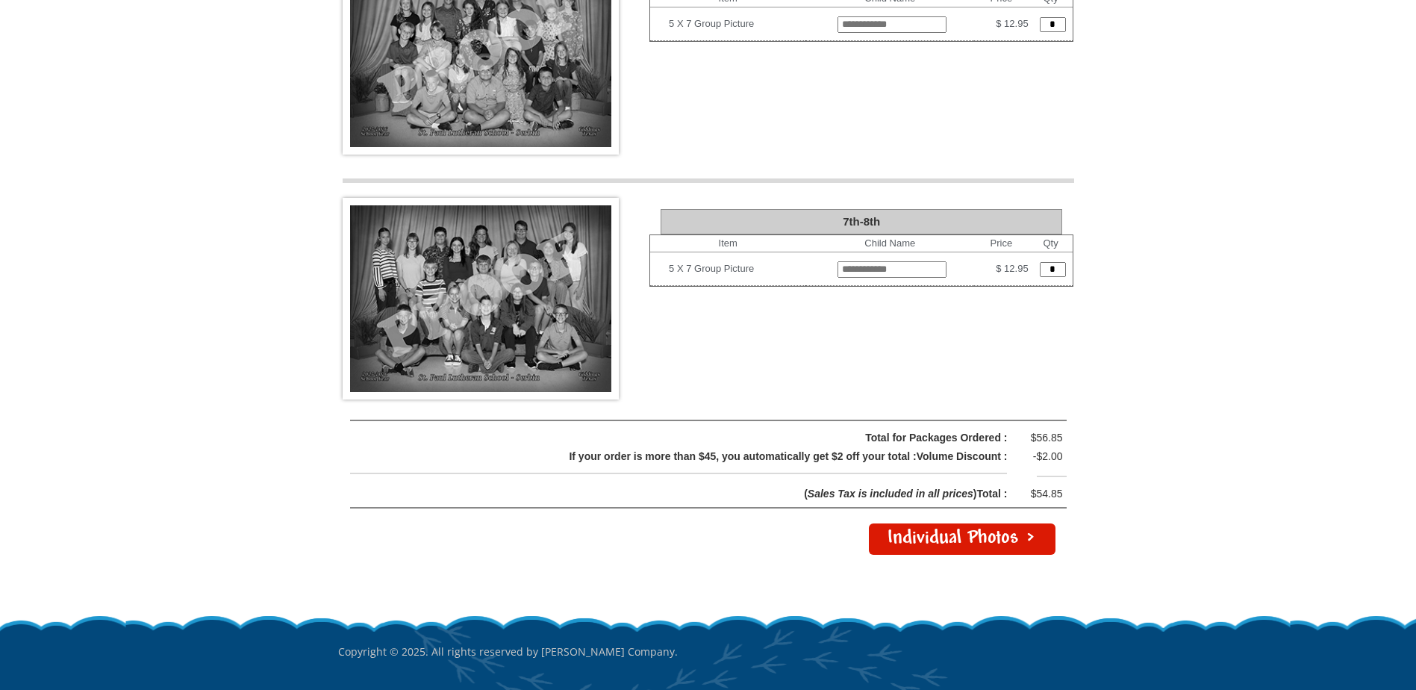
click at [965, 523] on link "Individual Photos >" at bounding box center [962, 538] width 187 height 31
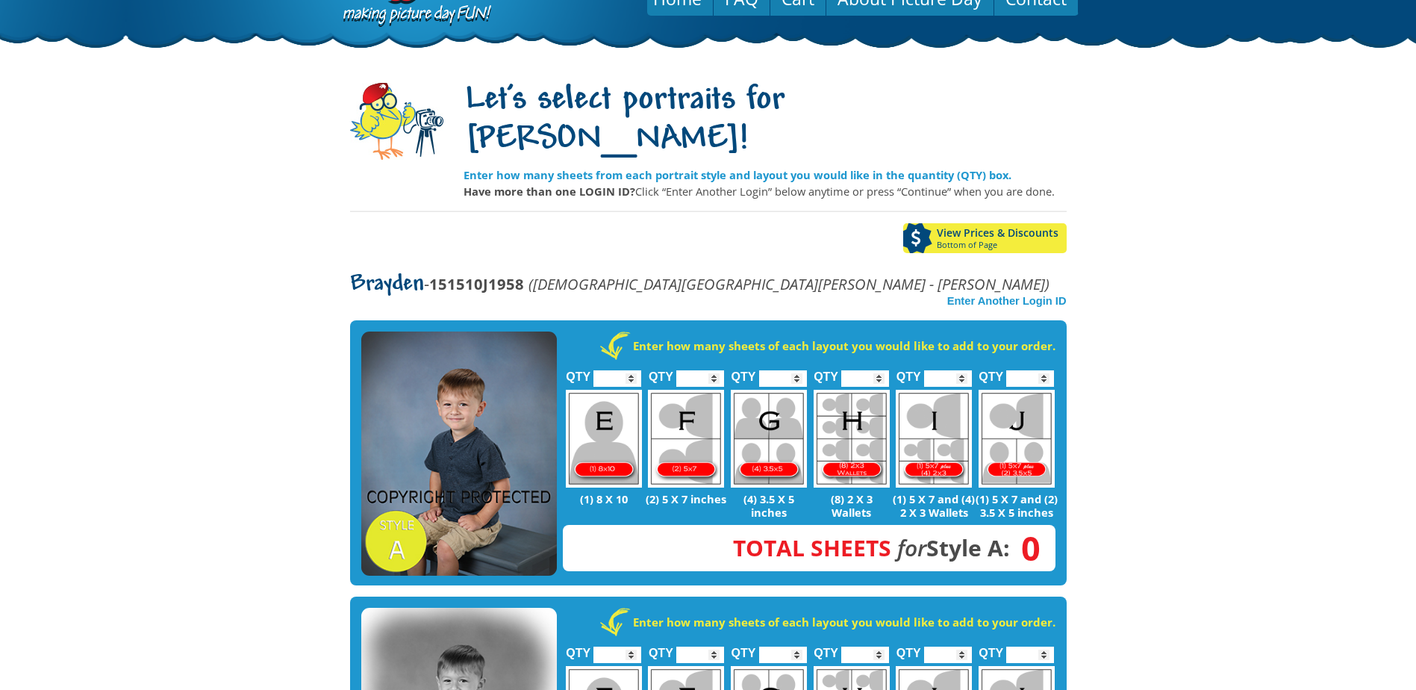
scroll to position [60, 0]
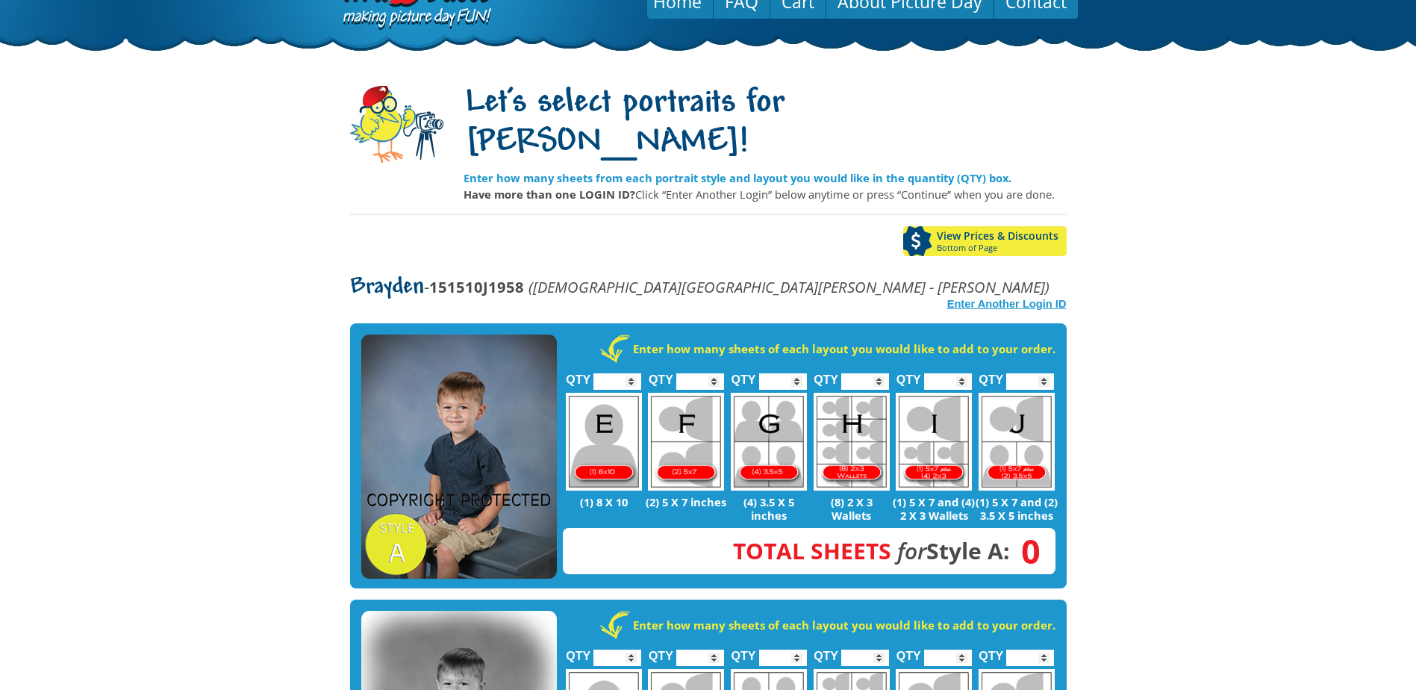
click at [1039, 298] on strong "Enter Another Login ID" at bounding box center [1006, 304] width 119 height 12
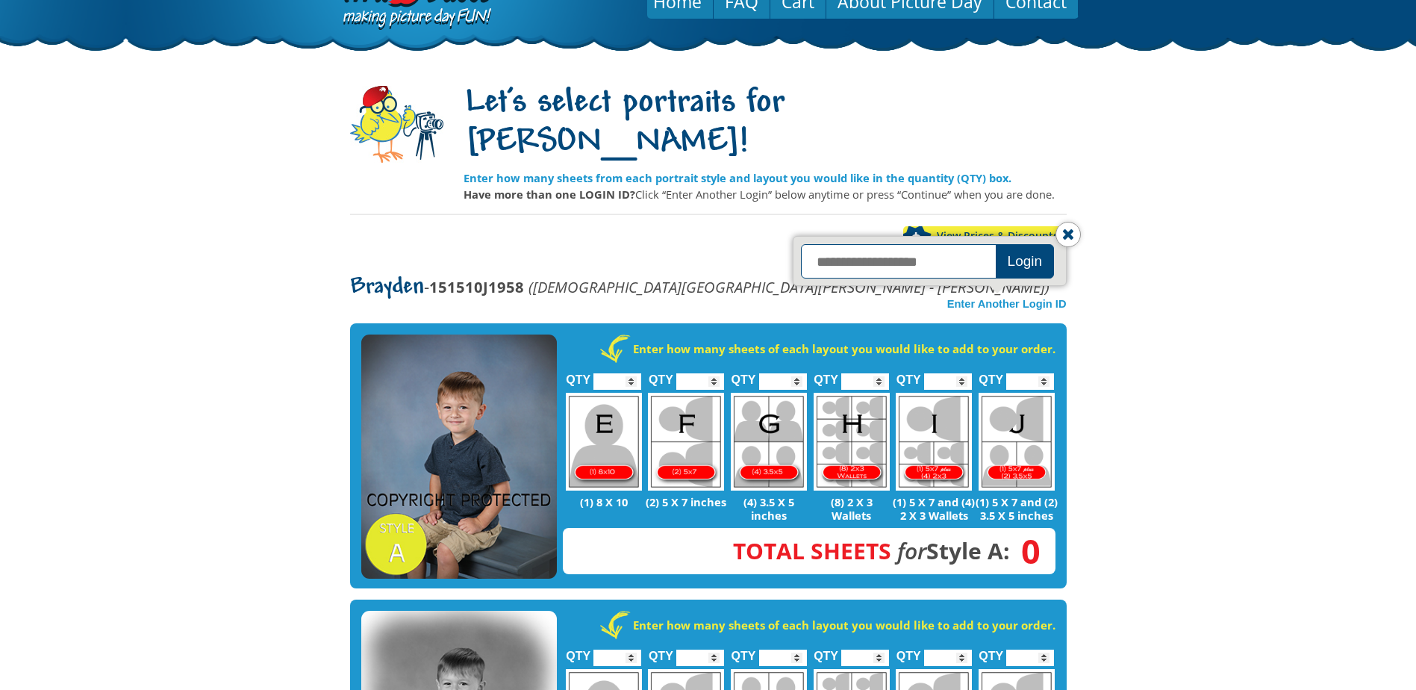
click at [929, 244] on input "text" at bounding box center [900, 261] width 199 height 34
type input "**********"
click at [1021, 244] on button "Login" at bounding box center [1025, 261] width 59 height 34
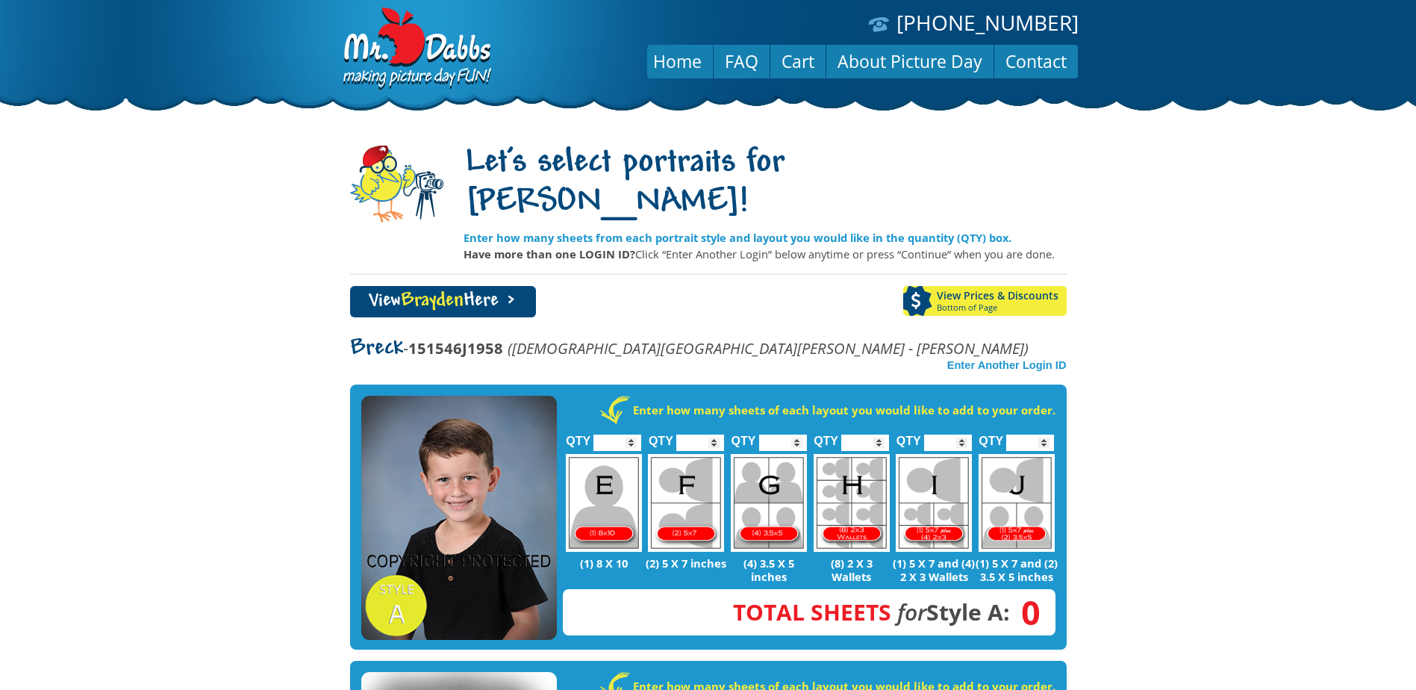
click at [1181, 379] on body "[PHONE_NUMBER] Menu Home FAQ Cart About Picture Day Contact Let's select portra…" at bounding box center [708, 345] width 1416 height 690
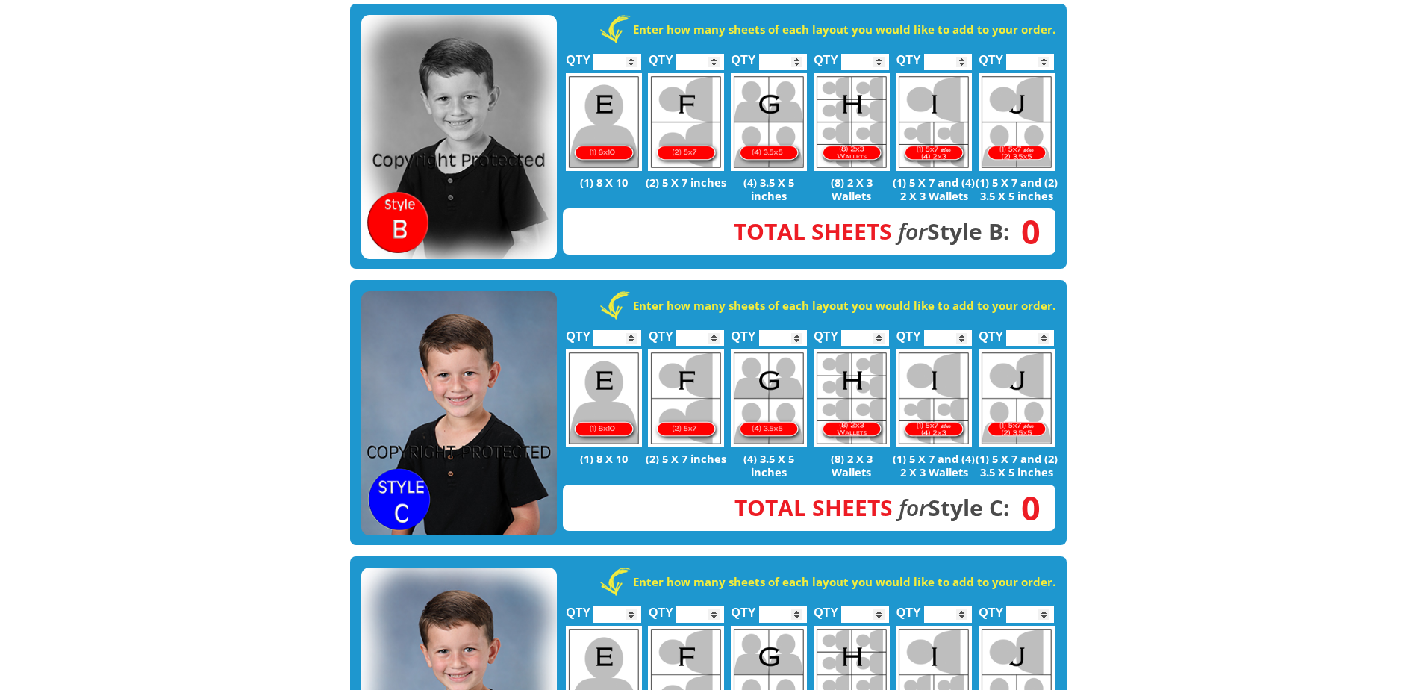
scroll to position [687, 0]
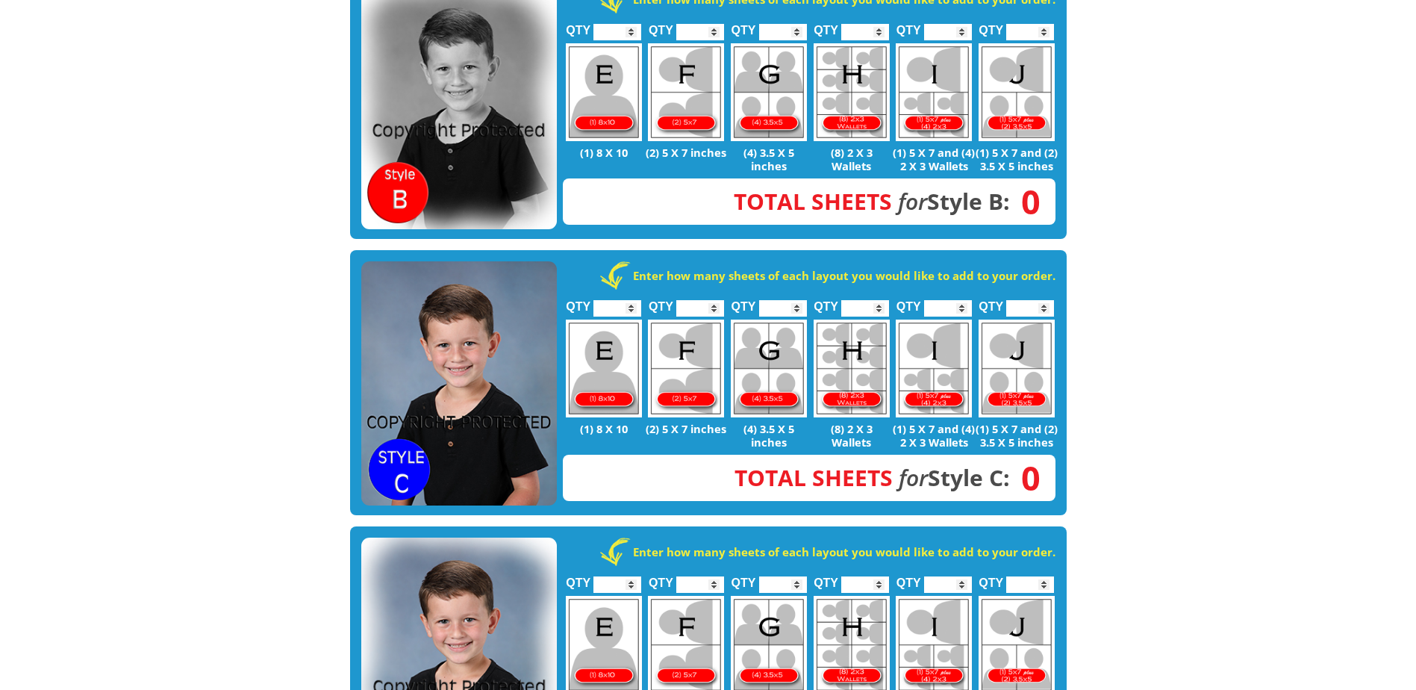
type input "*"
click at [715, 300] on input "*" at bounding box center [700, 308] width 48 height 16
type input "*"
click at [963, 300] on input "*" at bounding box center [948, 308] width 48 height 16
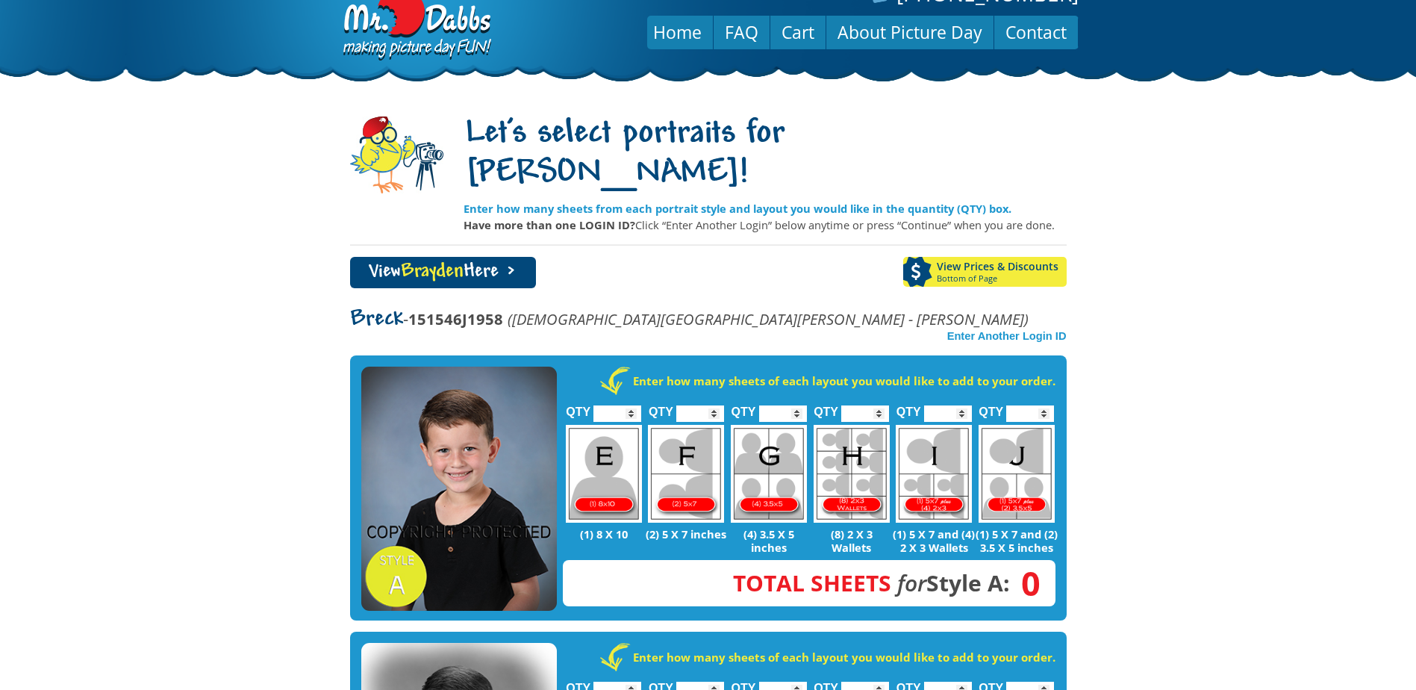
scroll to position [0, 0]
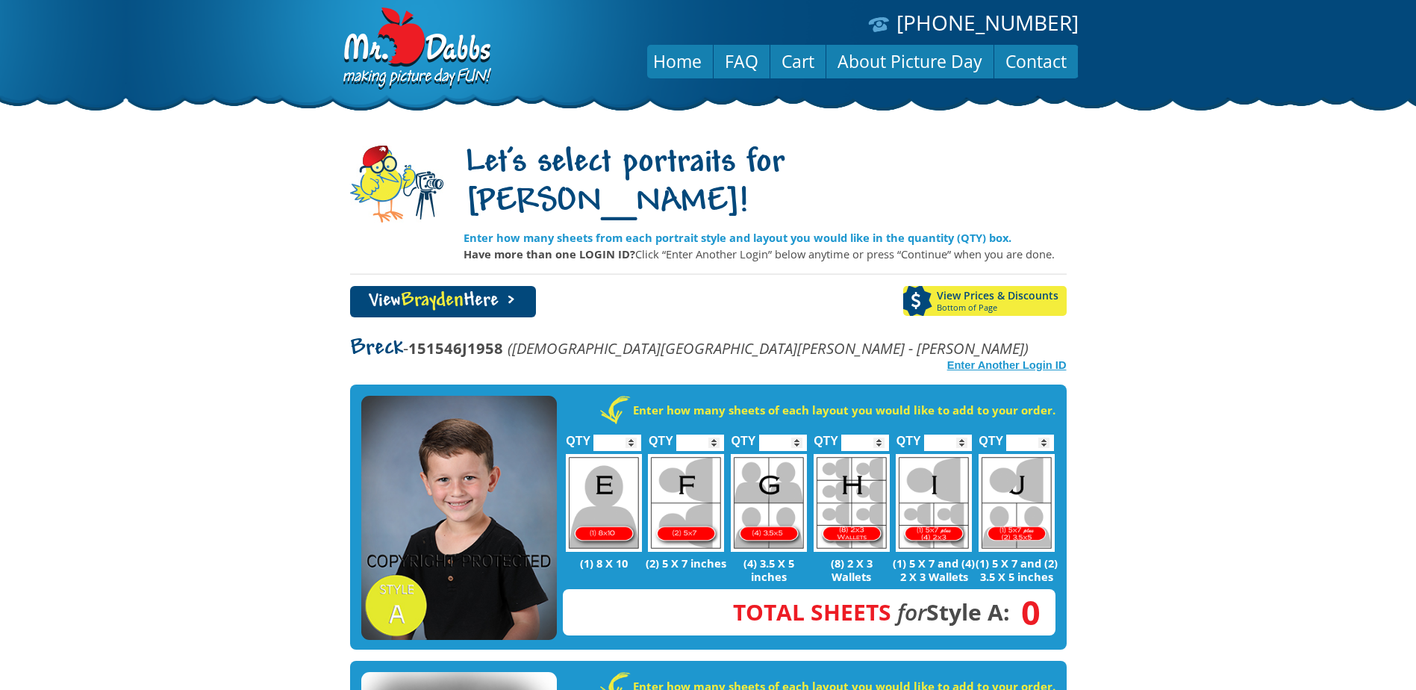
click at [985, 359] on strong "Enter Another Login ID" at bounding box center [1006, 365] width 119 height 12
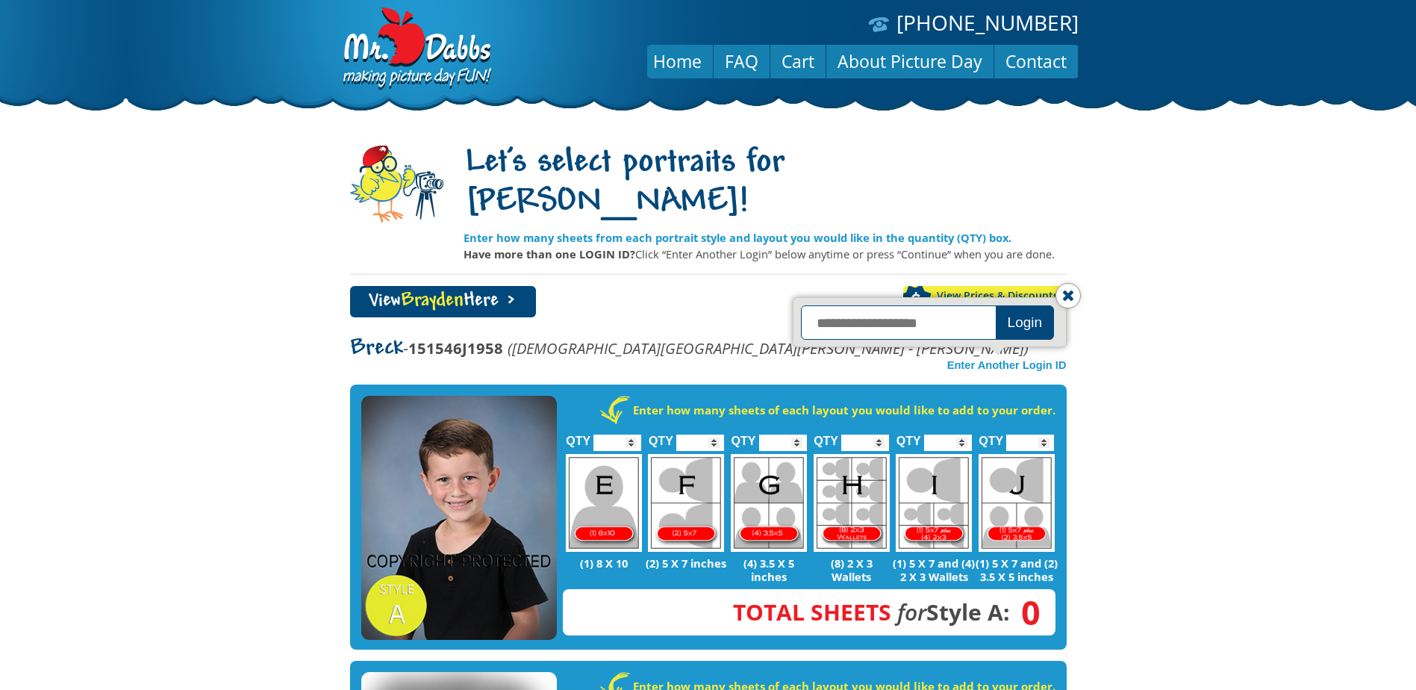
click at [927, 305] on input "text" at bounding box center [900, 322] width 199 height 34
type input "**********"
click button "Login" at bounding box center [1025, 322] width 59 height 34
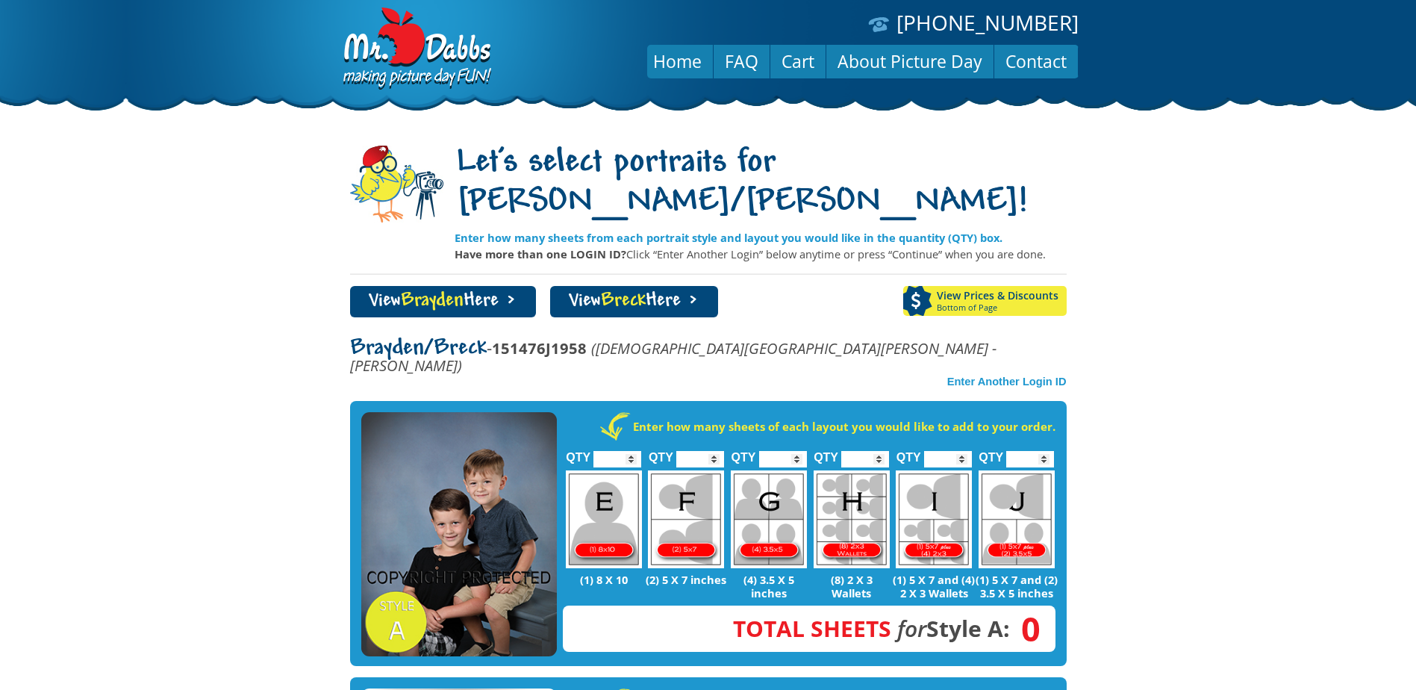
click at [1236, 387] on body "[PHONE_NUMBER] Menu Home FAQ Cart About Picture Day Contact Let's select portra…" at bounding box center [708, 345] width 1416 height 690
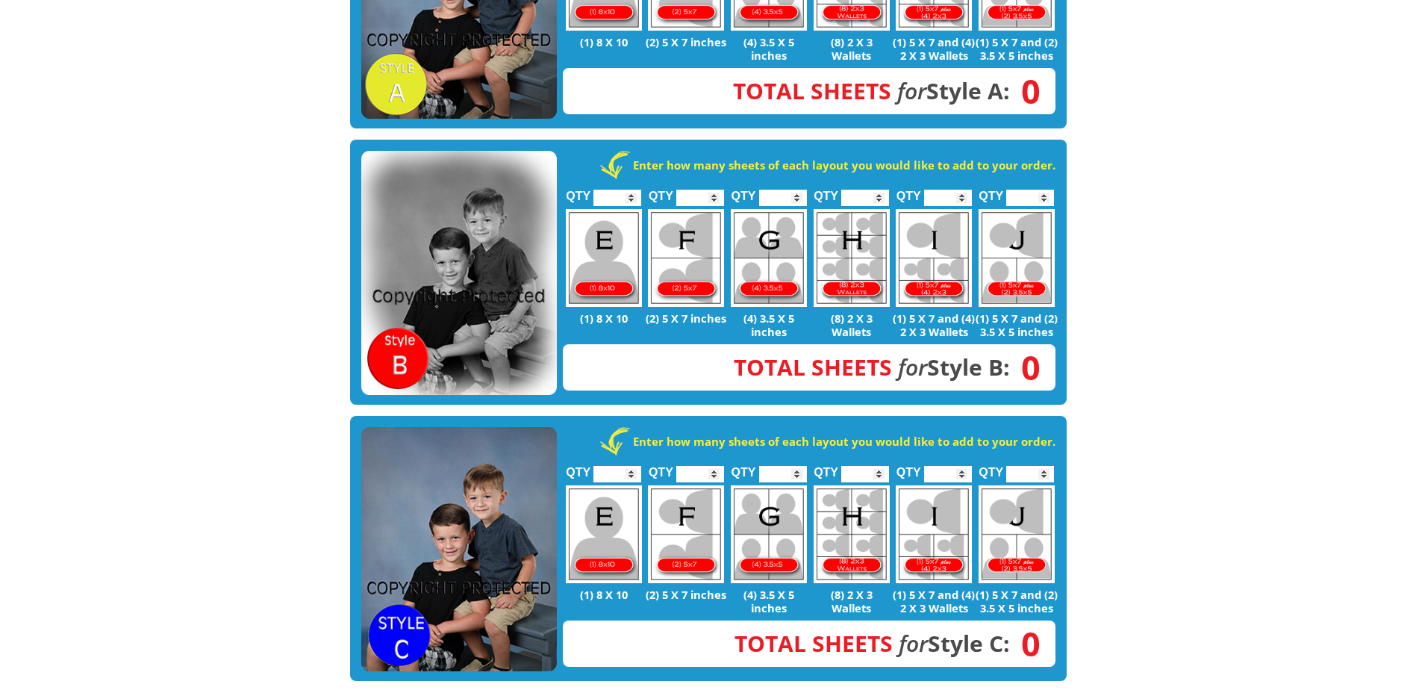
scroll to position [627, 0]
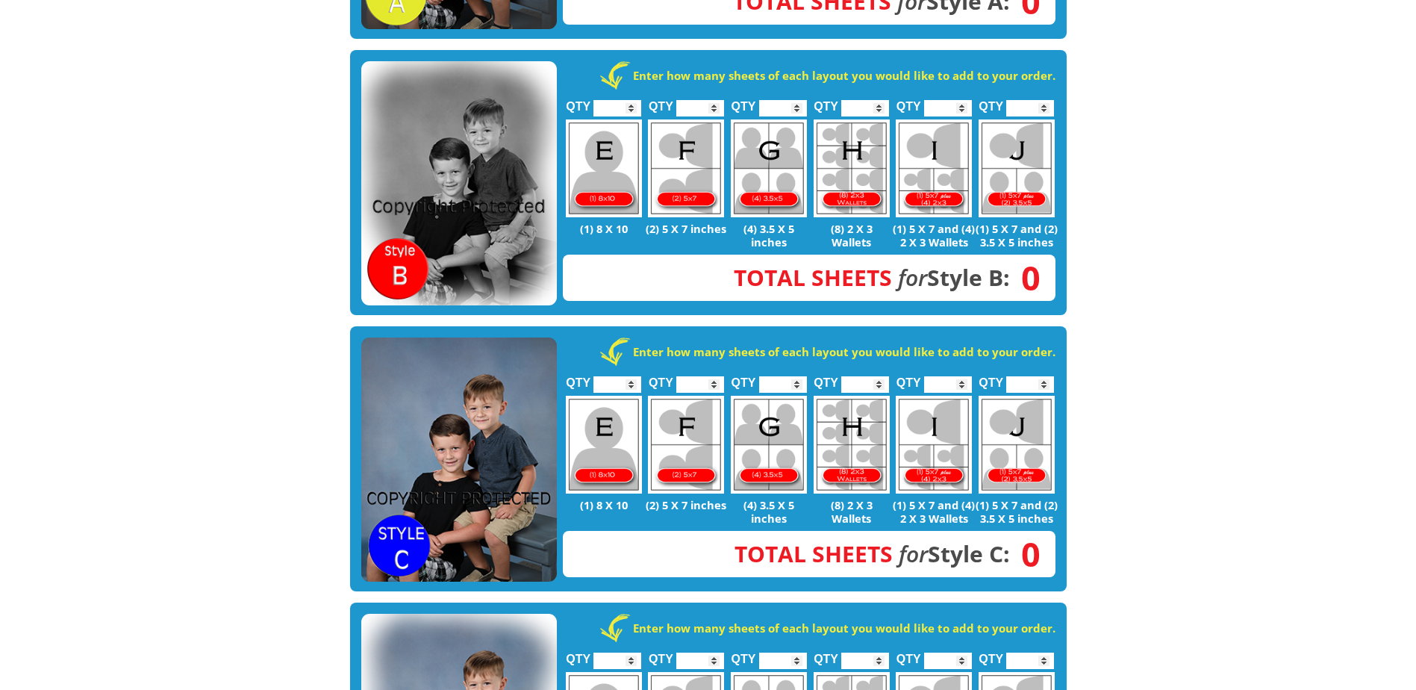
type input "*"
click at [715, 376] on input "*" at bounding box center [700, 384] width 48 height 16
click at [959, 376] on input "*" at bounding box center [948, 384] width 48 height 16
type input "*"
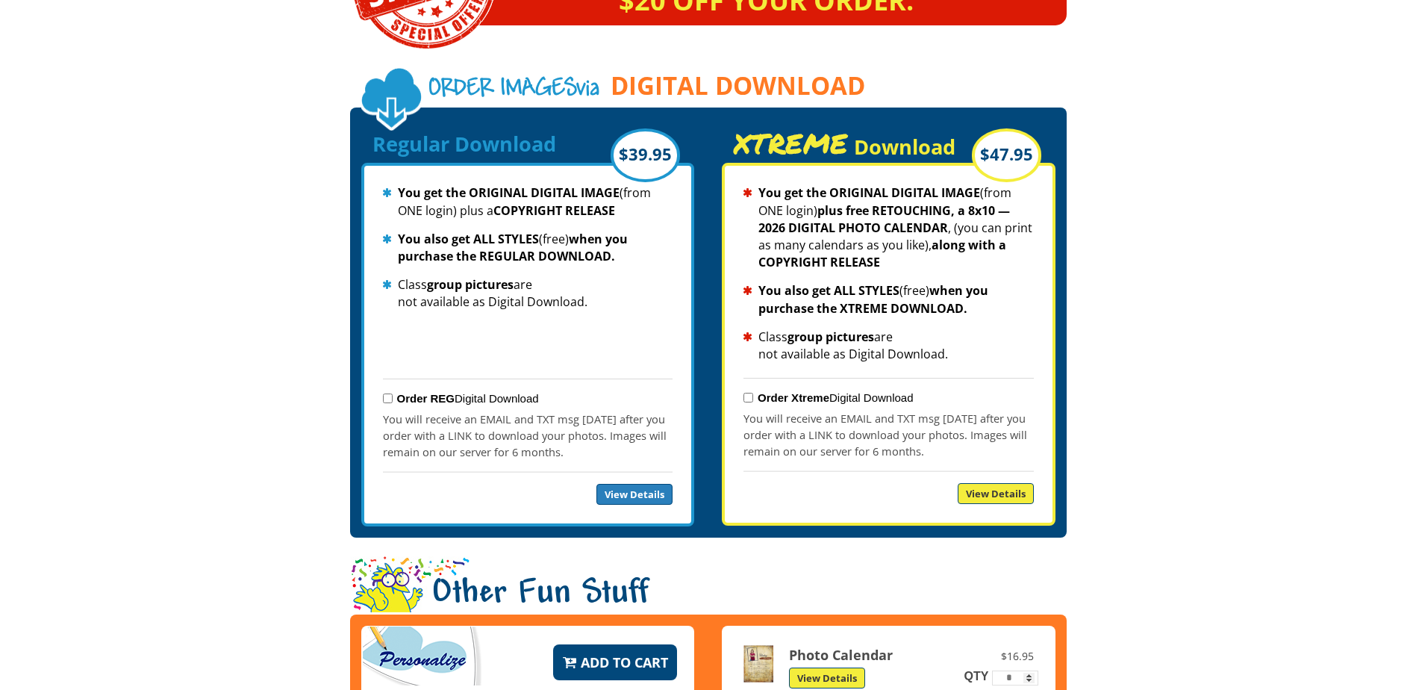
scroll to position [1583, 0]
